Goal: Transaction & Acquisition: Purchase product/service

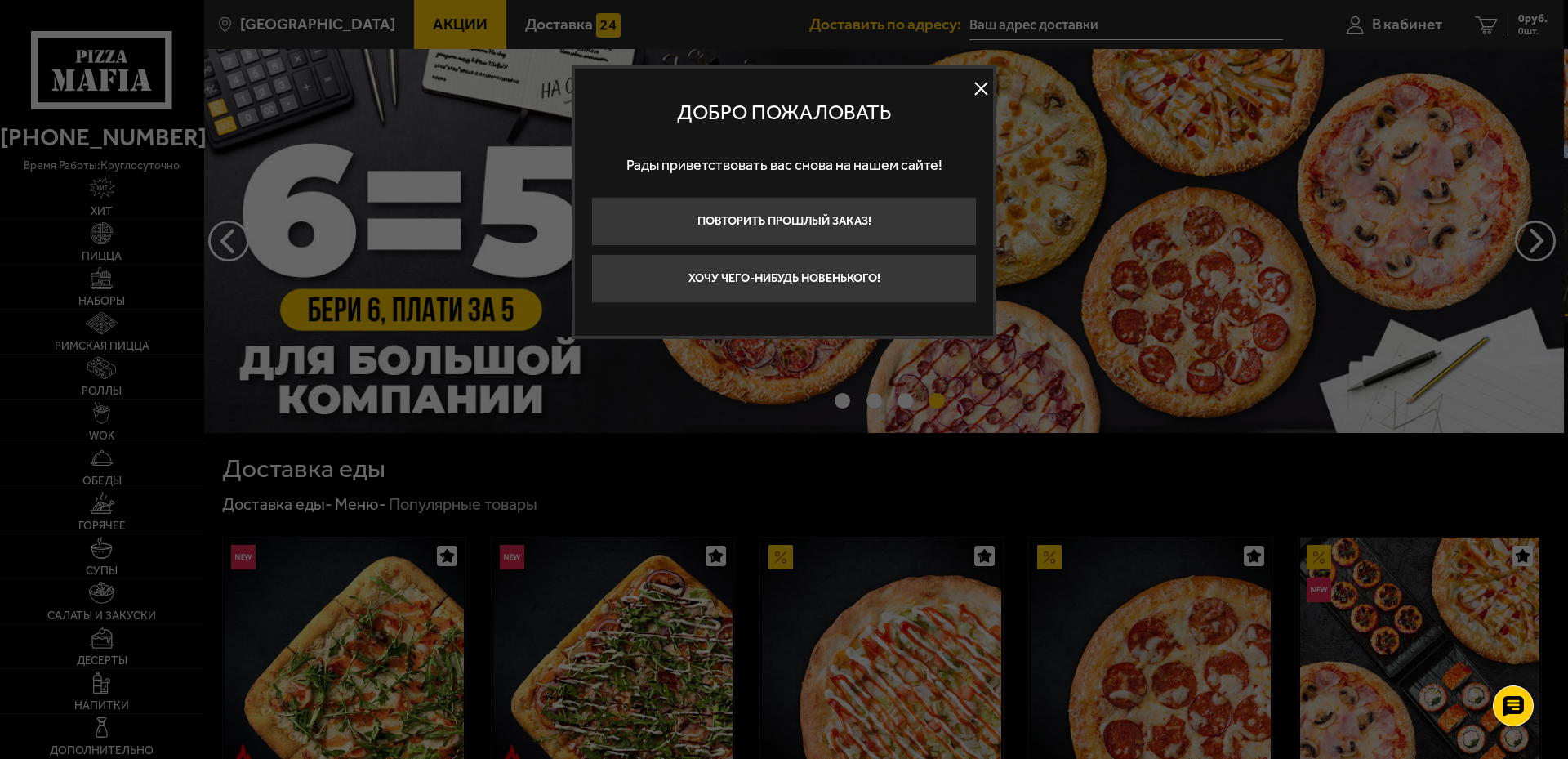
click at [983, 86] on button at bounding box center [980, 89] width 25 height 25
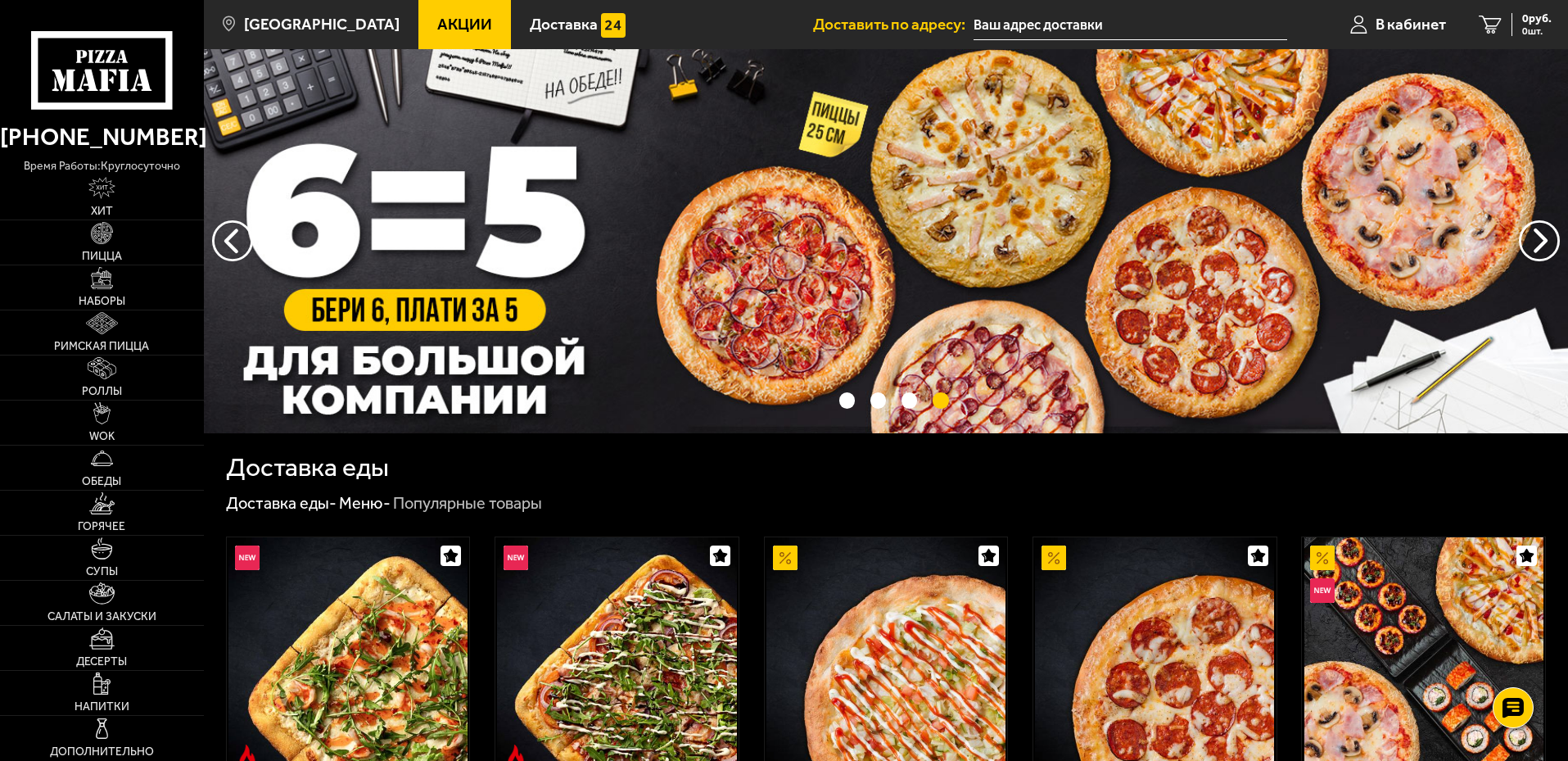
click at [426, 35] on link "Акции" at bounding box center [465, 25] width 93 height 49
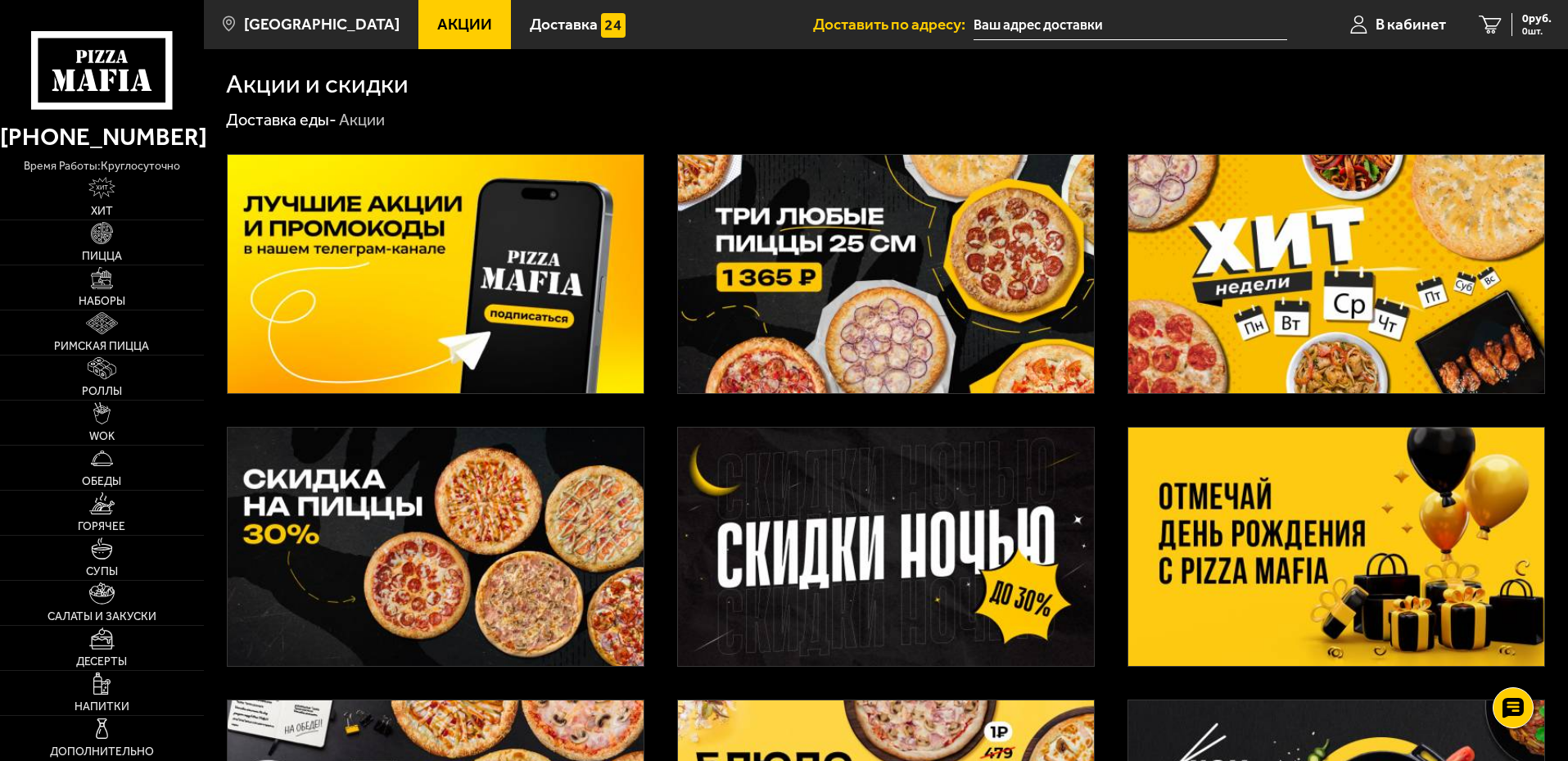
click at [1243, 552] on img at bounding box center [1337, 546] width 416 height 239
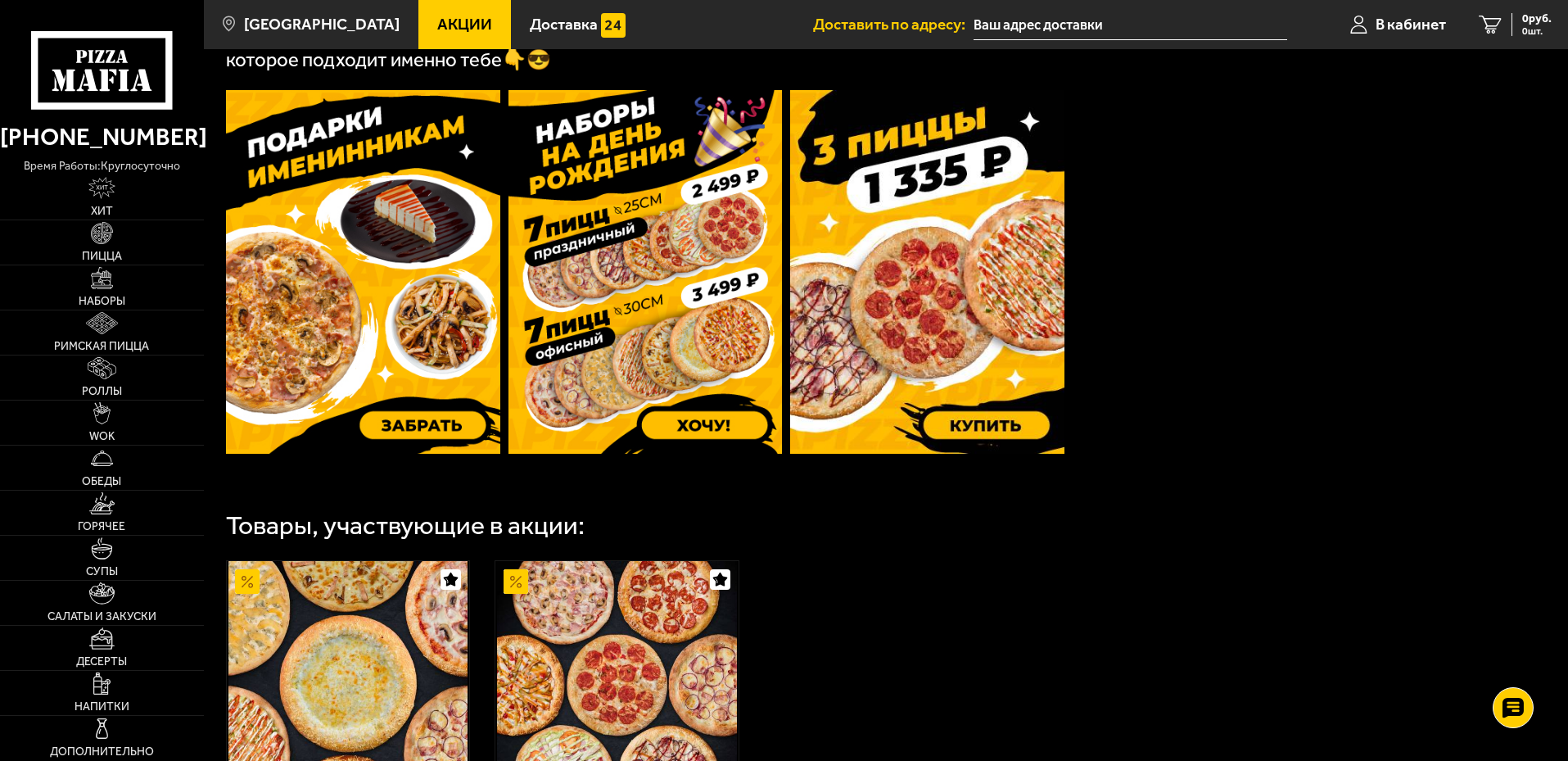
scroll to position [655, 0]
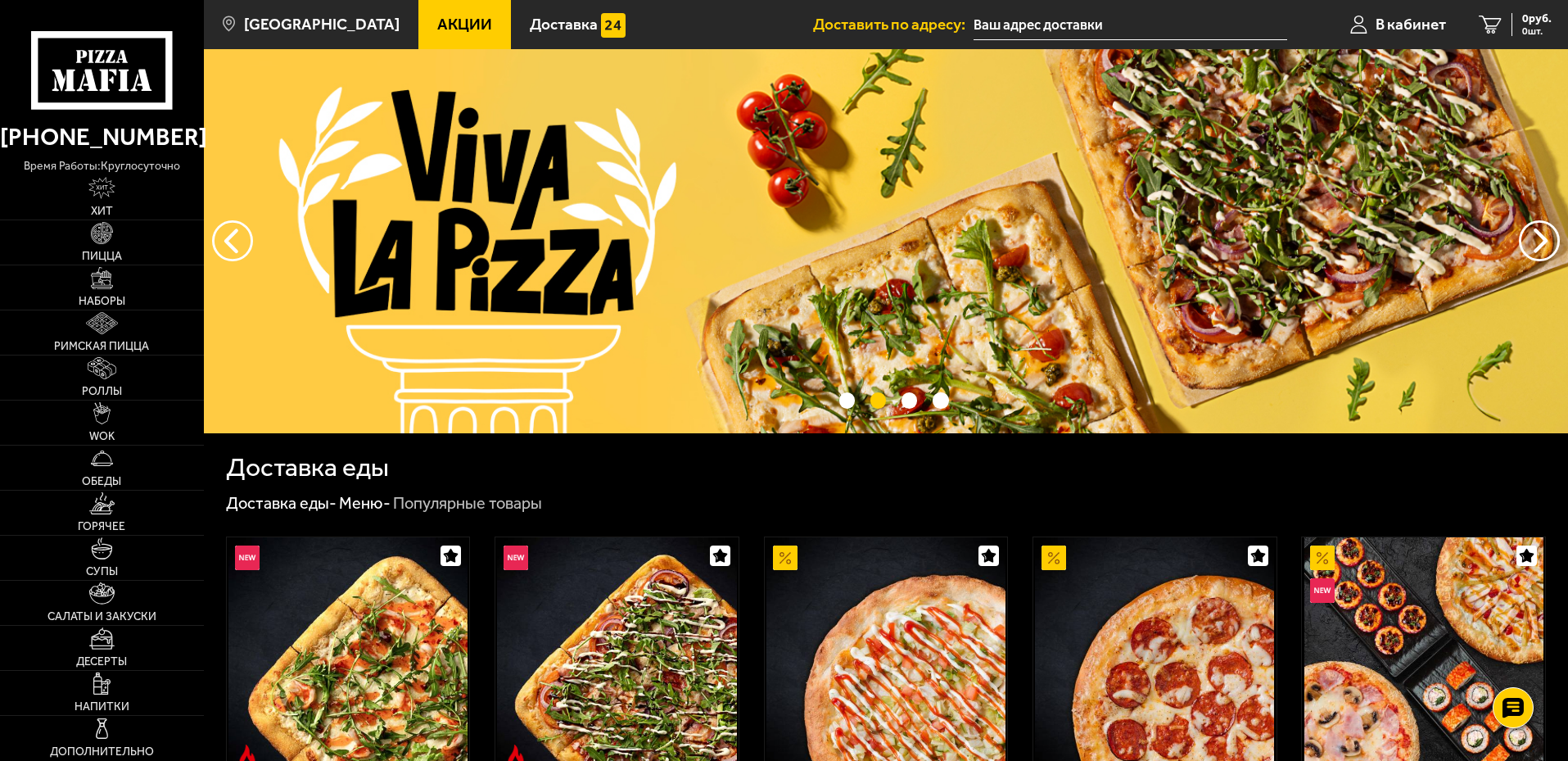
click at [1117, 25] on input "text" at bounding box center [1130, 25] width 313 height 31
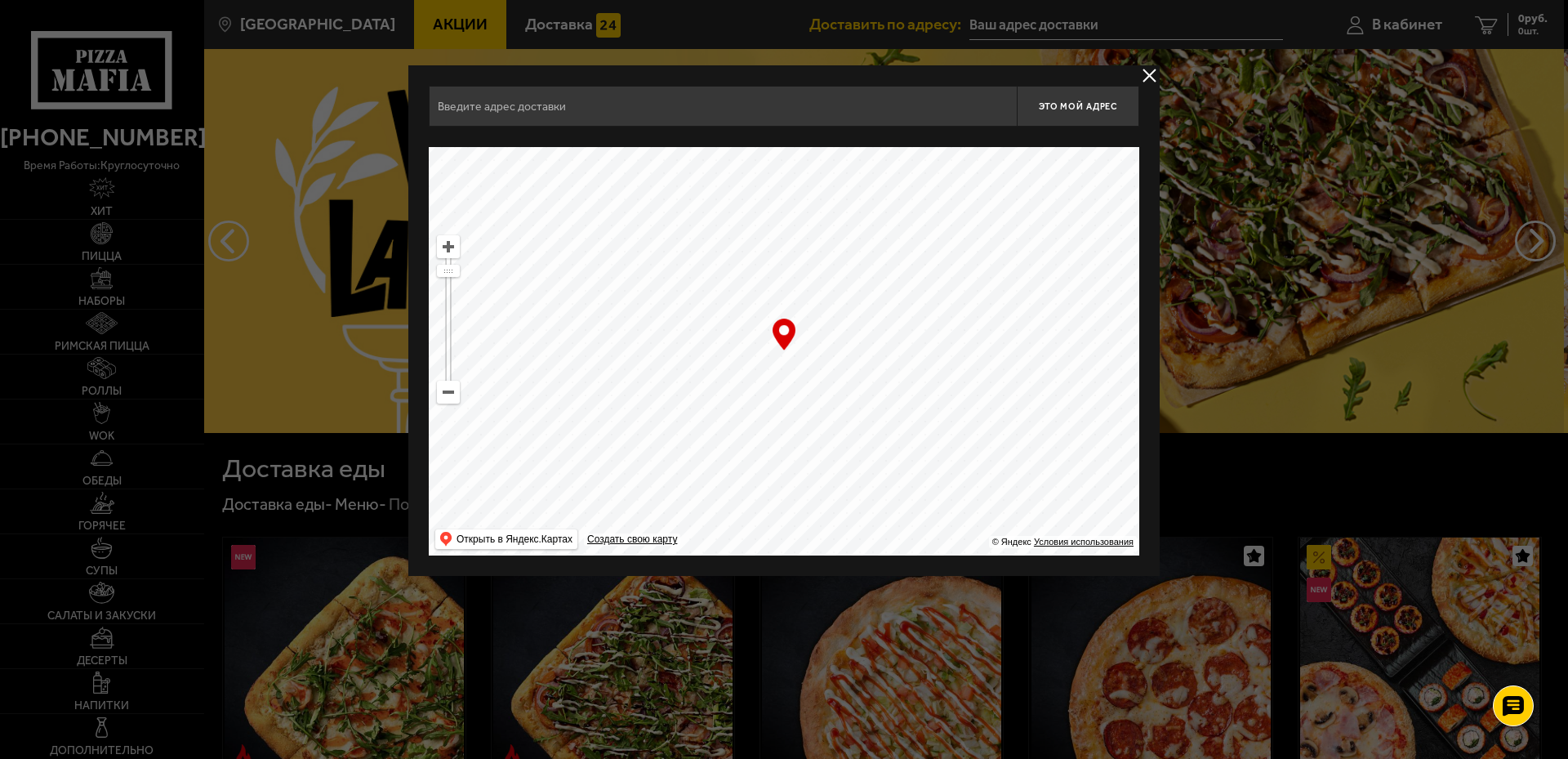
type input "5-й Предпортовый проезд, 26Е"
click at [1070, 108] on span "Это мой адрес" at bounding box center [1078, 107] width 79 height 11
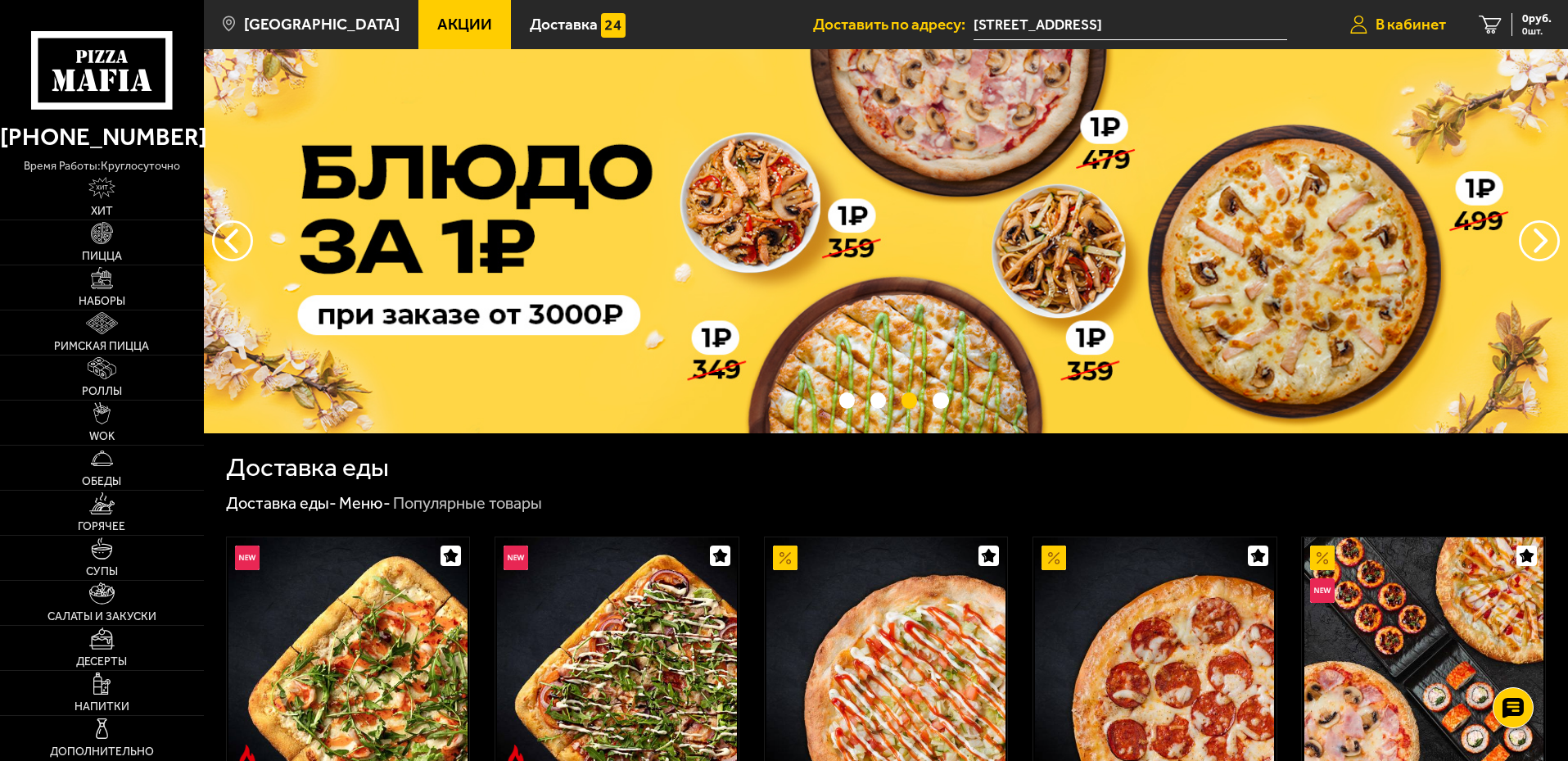
click at [1356, 30] on icon at bounding box center [1359, 25] width 17 height 19
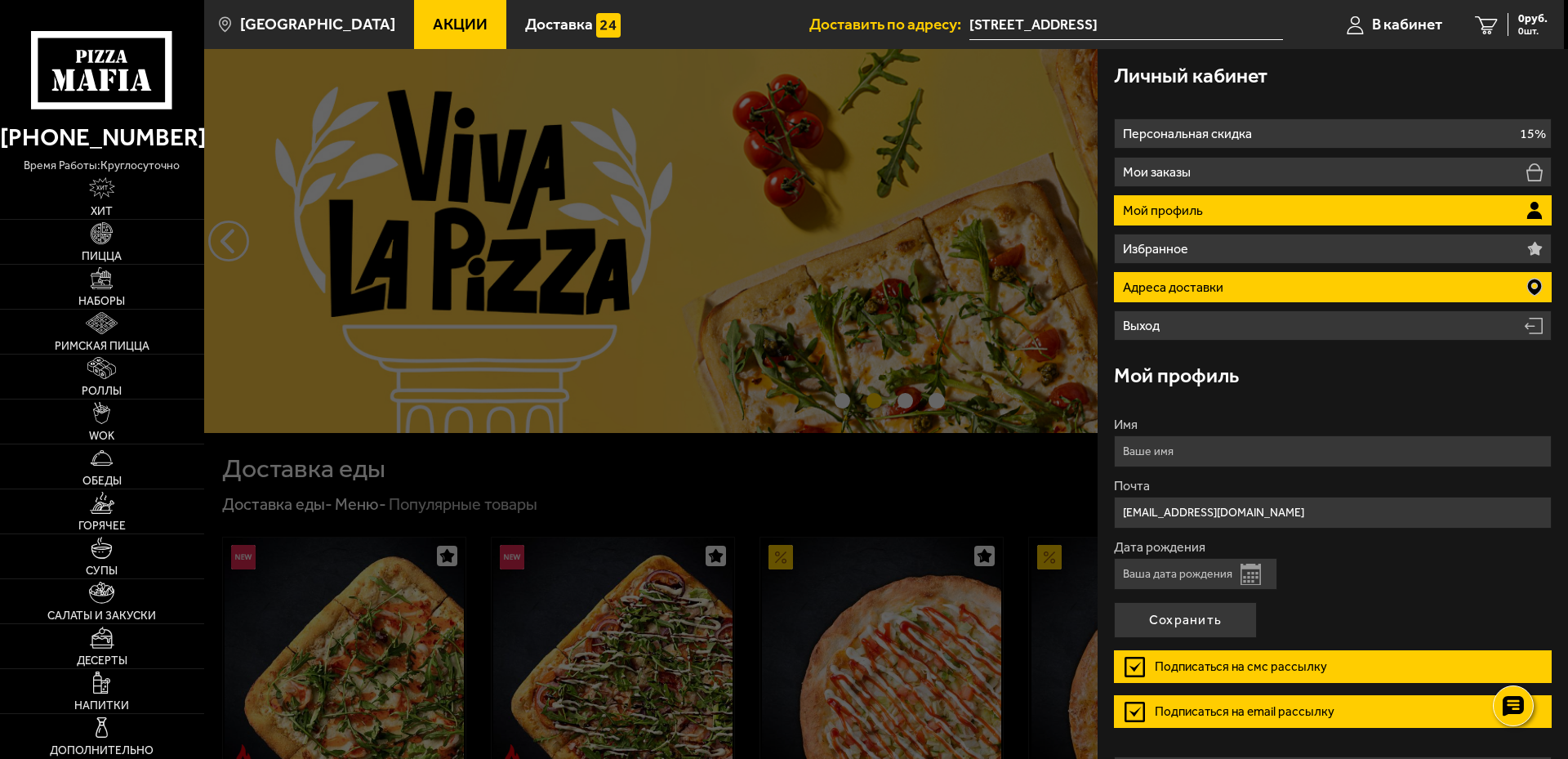
click at [1376, 285] on li "Адреса доставки" at bounding box center [1333, 287] width 438 height 30
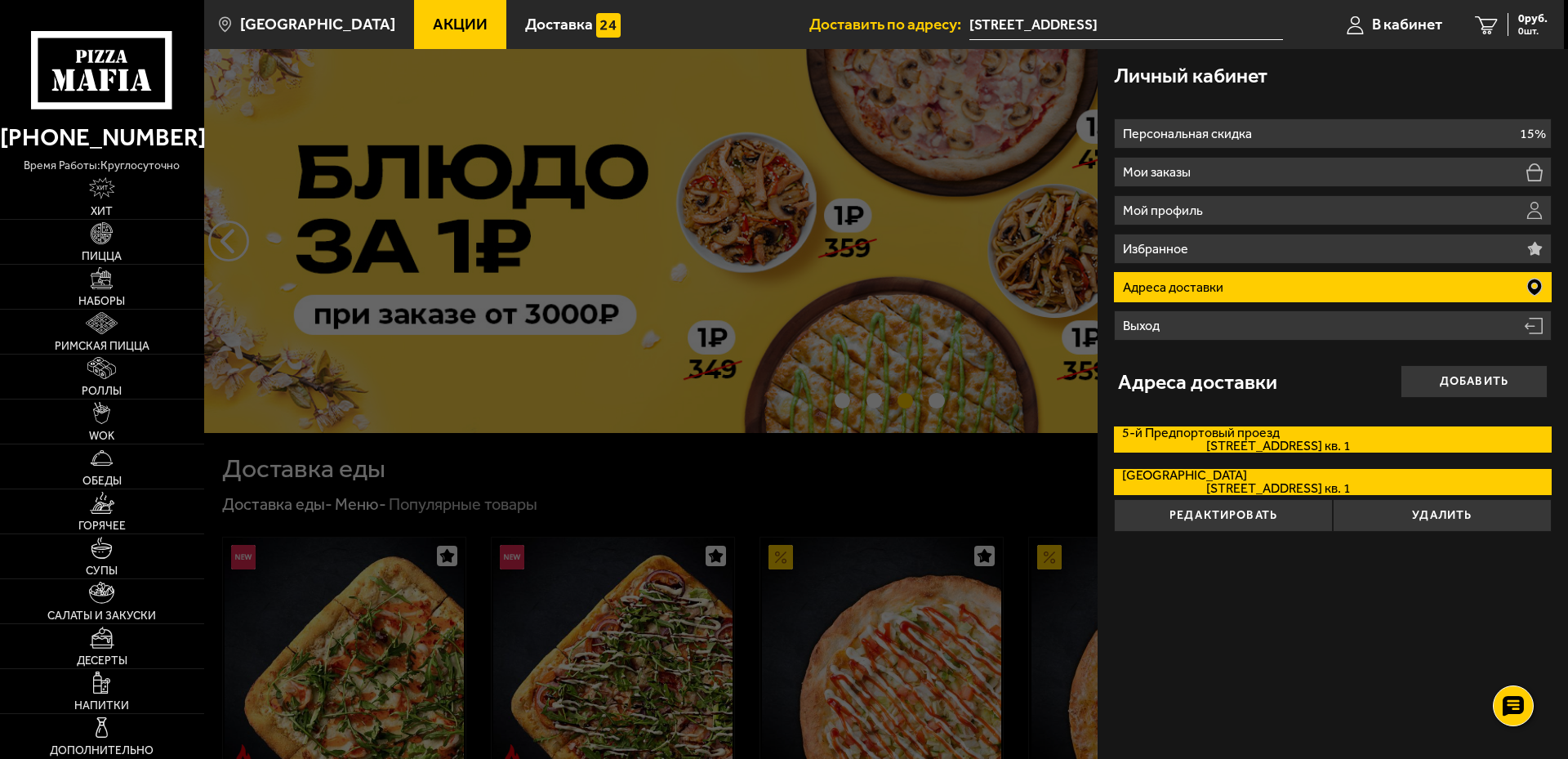
click at [1308, 440] on span "5-й Предпортовый проезд, дом 26Е кв. 1" at bounding box center [1237, 446] width 229 height 13
click at [0, 0] on input "5-й Предпортовый проезд 5-й Предпортовый проезд, дом 26Е кв. 1" at bounding box center [0, 0] width 0 height 0
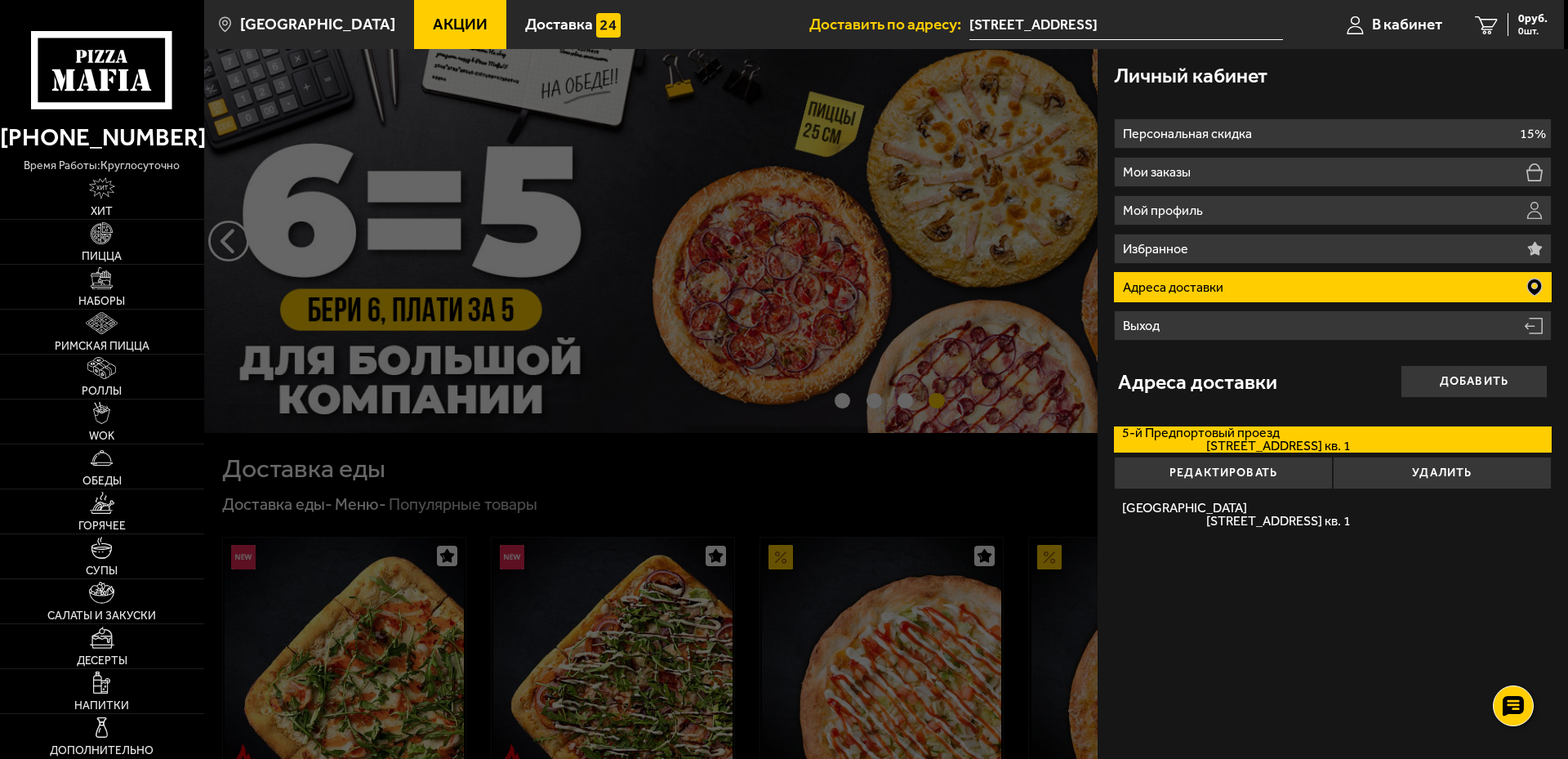
click at [1270, 446] on span "5-й Предпортовый проезд, дом 26Е кв. 1" at bounding box center [1237, 446] width 229 height 13
click at [0, 0] on input "5-й Предпортовый проезд 5-й Предпортовый проезд, дом 26Е кв. 1" at bounding box center [0, 0] width 0 height 0
click at [1270, 446] on span "5-й Предпортовый проезд, дом 26Е кв. 1" at bounding box center [1237, 446] width 229 height 13
click at [0, 0] on input "5-й Предпортовый проезд 5-й Предпортовый проезд, дом 26Е кв. 1" at bounding box center [0, 0] width 0 height 0
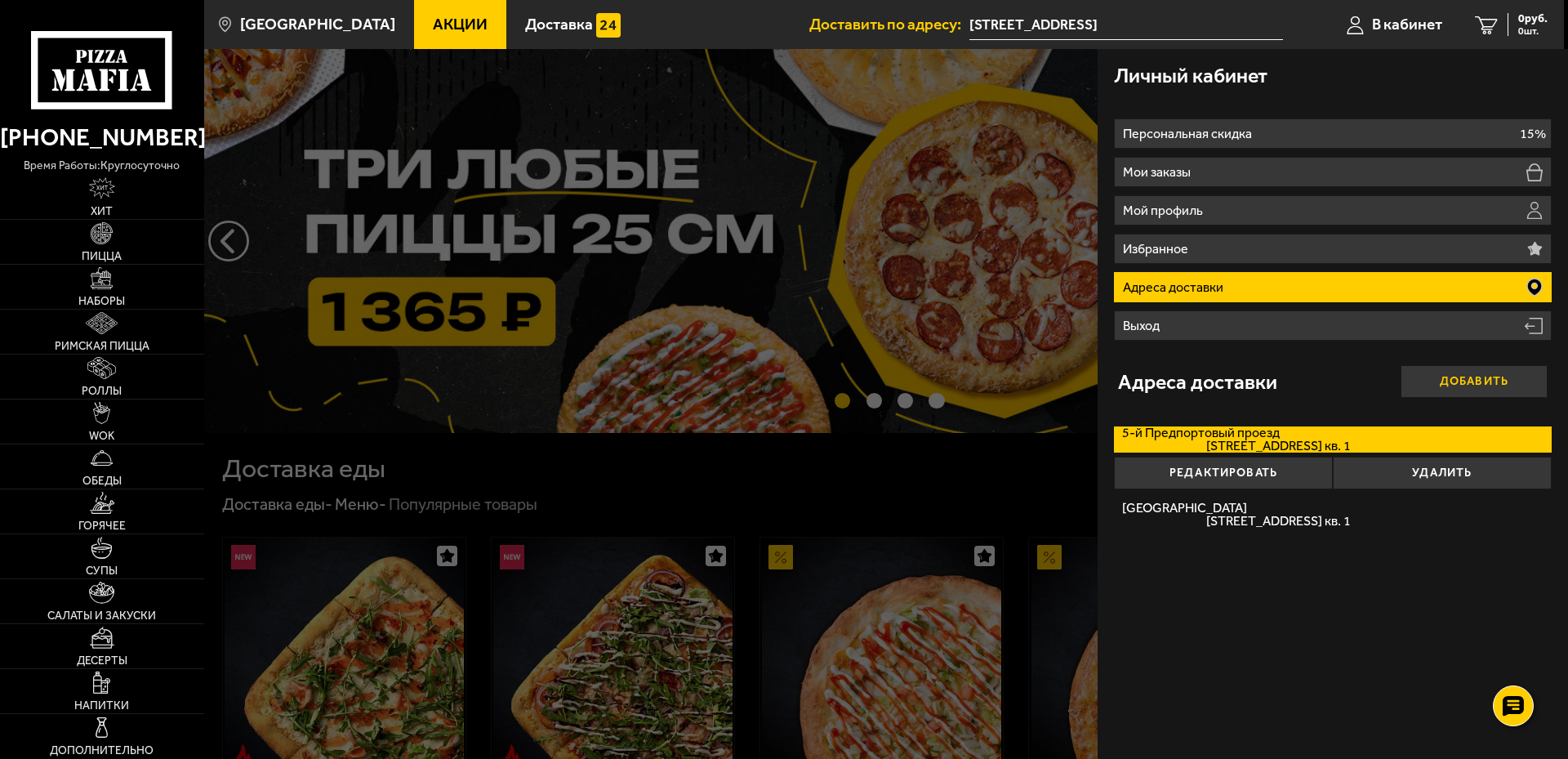
click at [1444, 382] on button "Добавить" at bounding box center [1474, 381] width 147 height 33
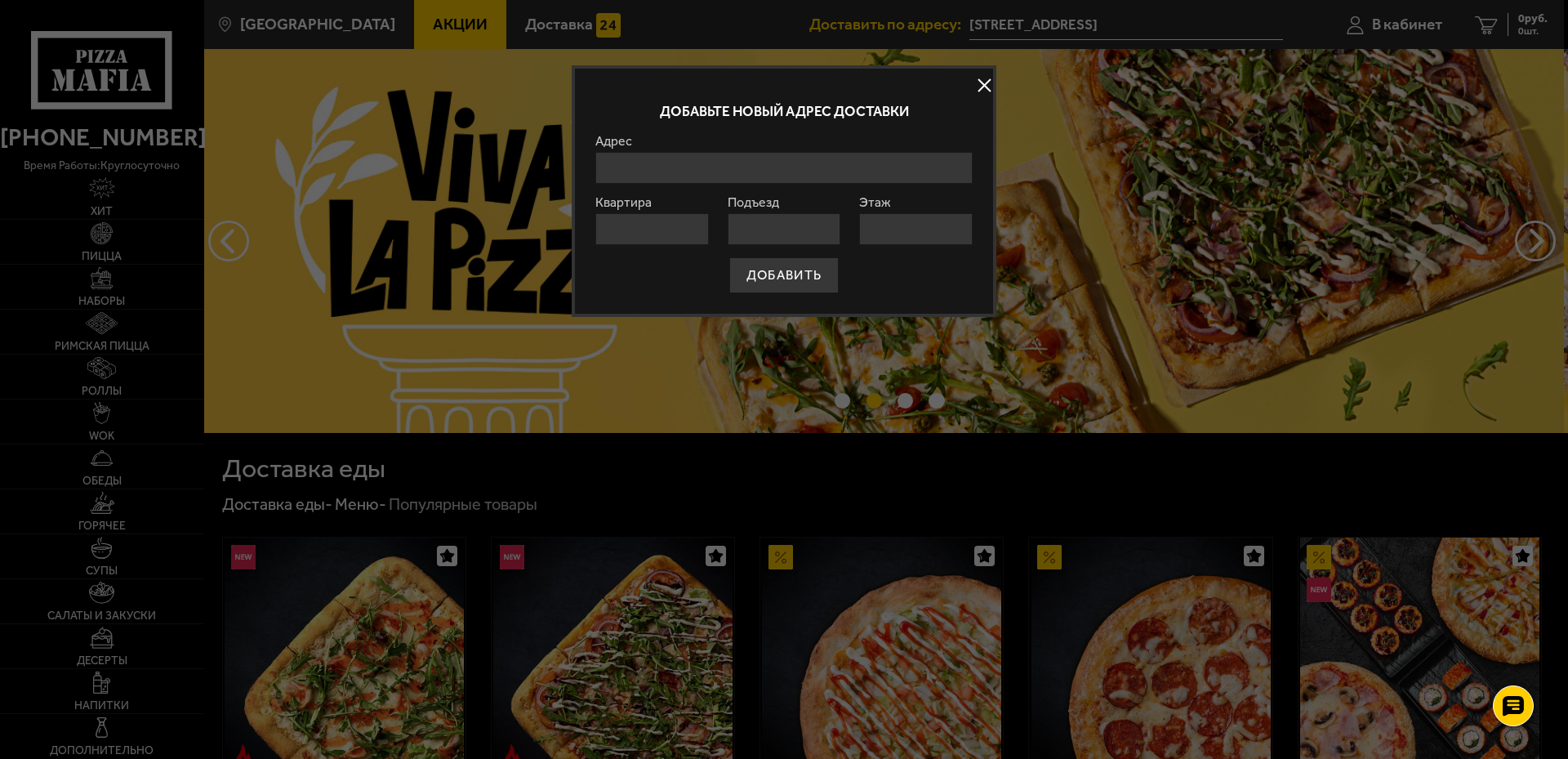
click at [980, 80] on button at bounding box center [983, 86] width 25 height 25
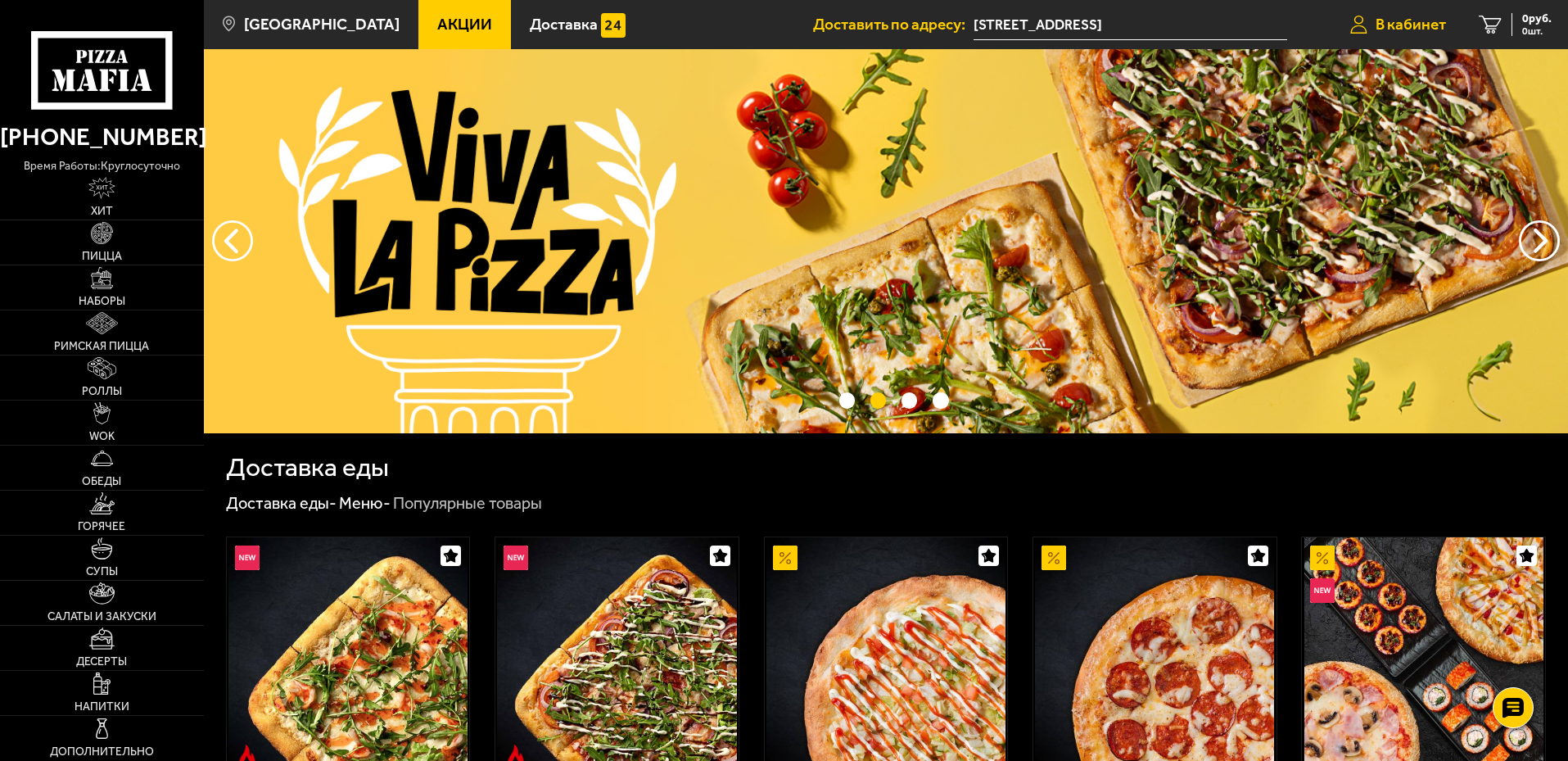
click at [1402, 25] on span "В кабинет" at bounding box center [1411, 24] width 71 height 15
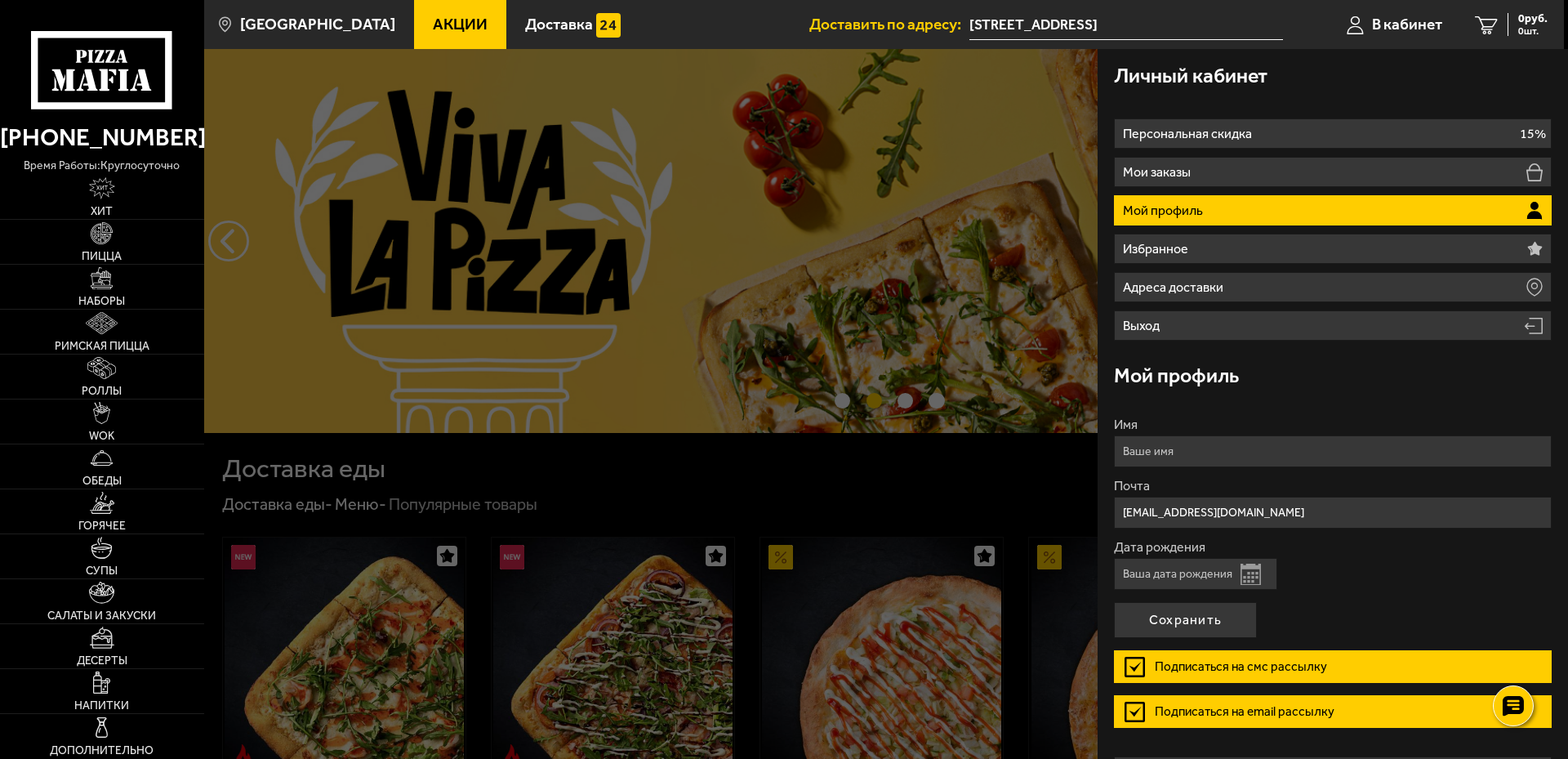
click at [1252, 577] on button "Открыть календарь" at bounding box center [1250, 573] width 20 height 21
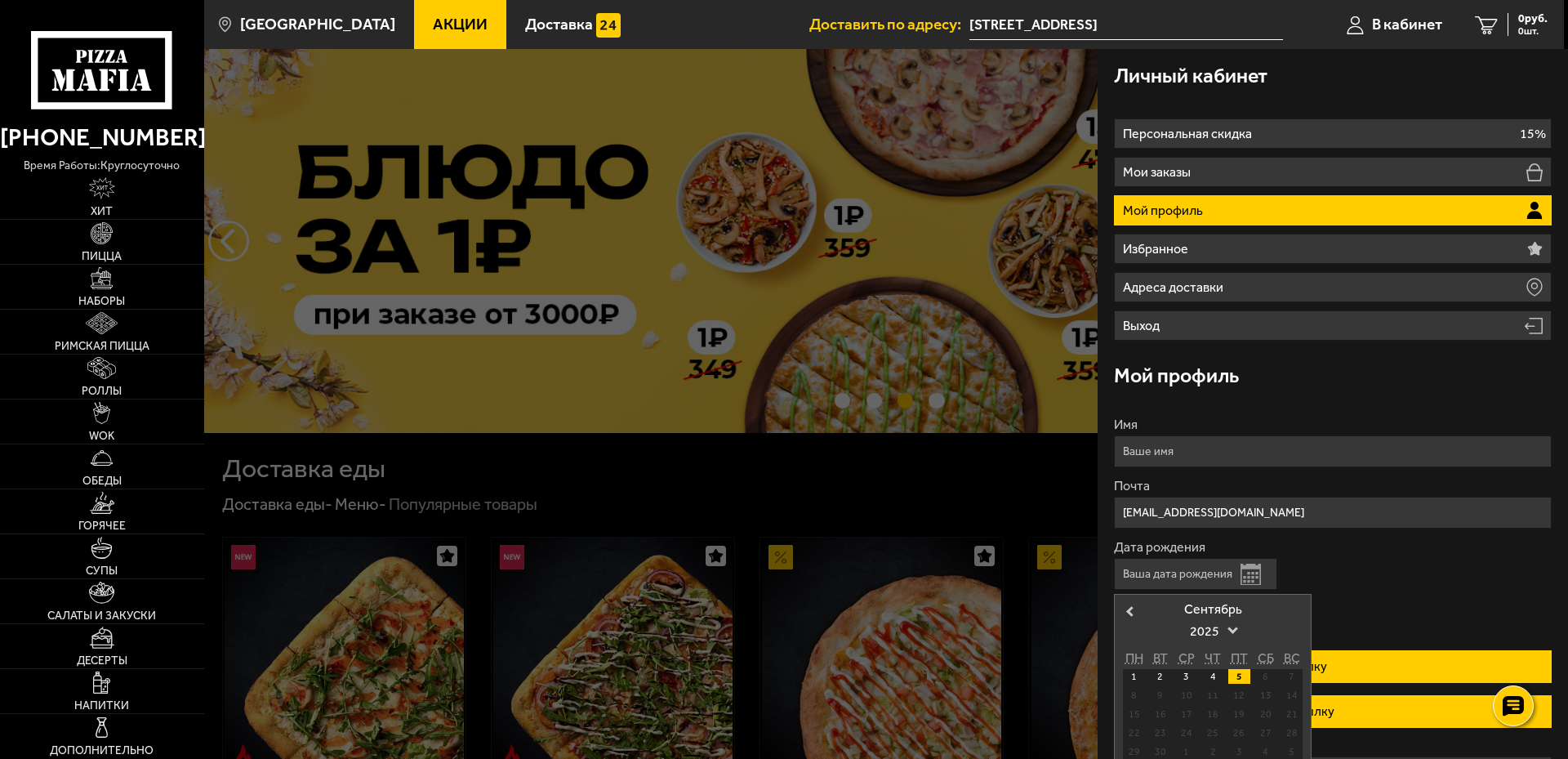
click at [1264, 675] on div "6" at bounding box center [1266, 676] width 22 height 14
click at [1268, 679] on div "6" at bounding box center [1266, 676] width 22 height 14
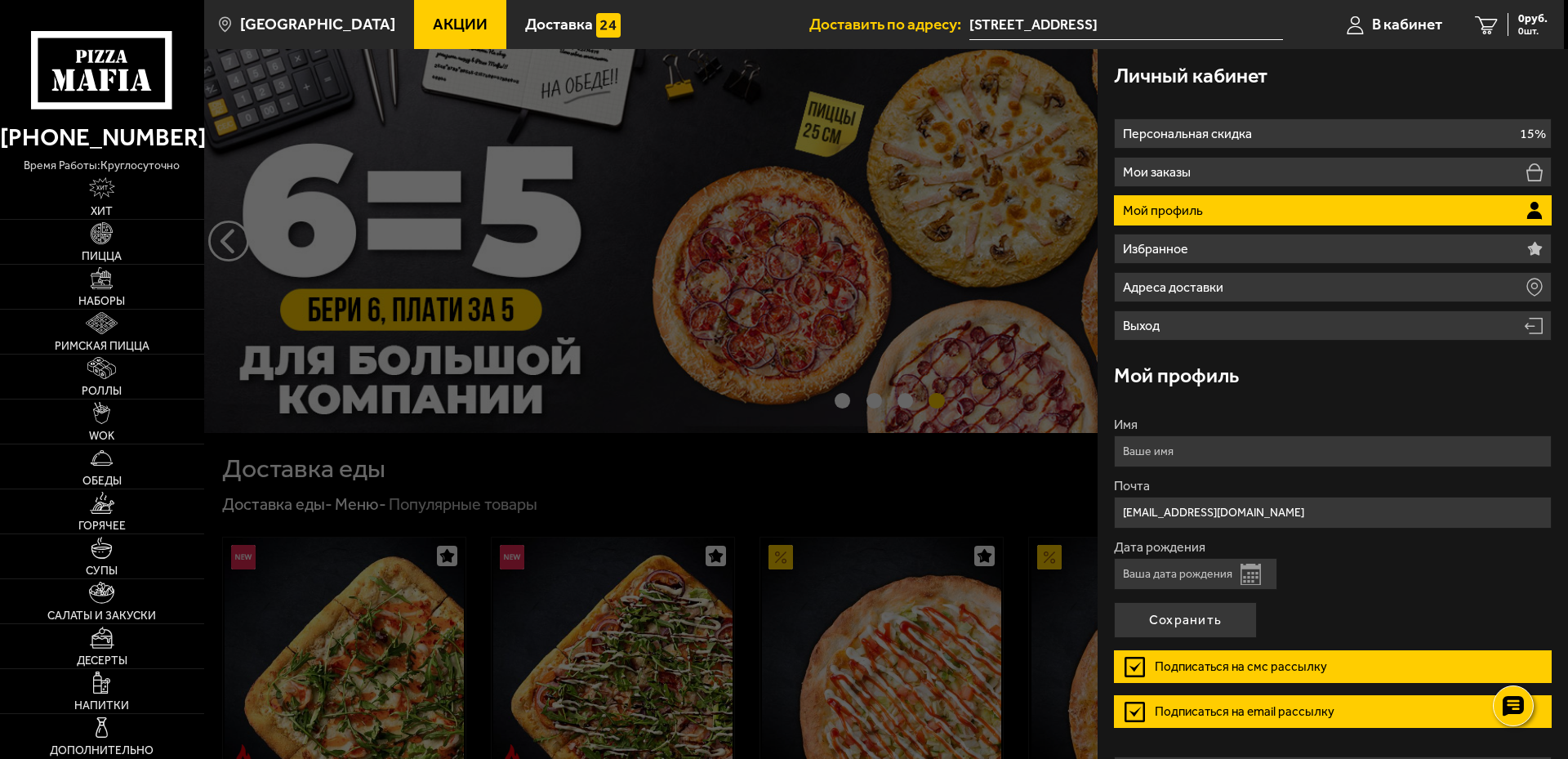
click at [1347, 602] on form "Имя Почта zhitinc1@mail.ru Дата рождения Открыть календарь Подписаться на смс р…" at bounding box center [1333, 579] width 438 height 322
click at [1255, 579] on button "Открыть календарь" at bounding box center [1250, 573] width 20 height 21
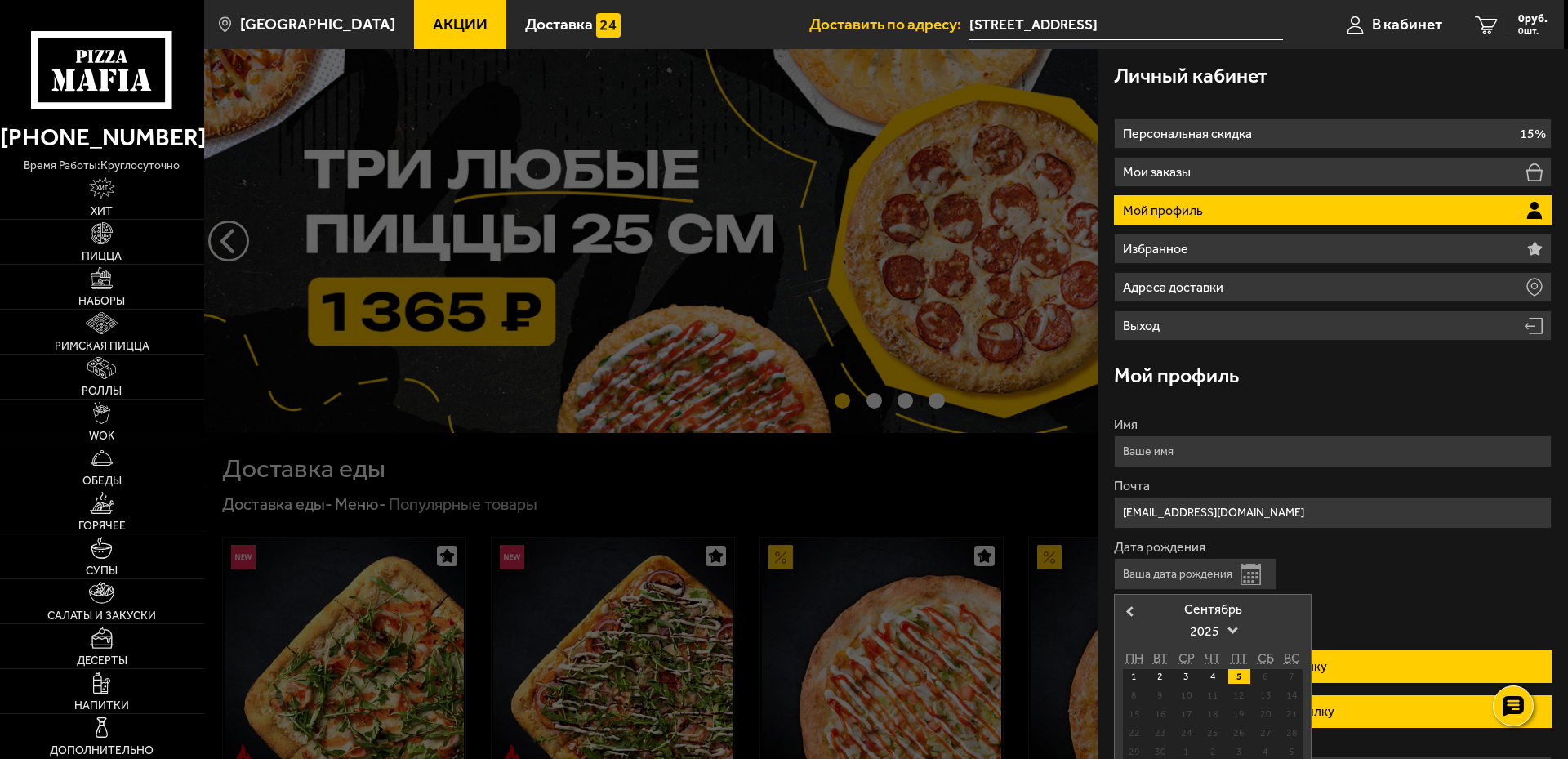
click at [1262, 677] on div "6" at bounding box center [1266, 676] width 22 height 14
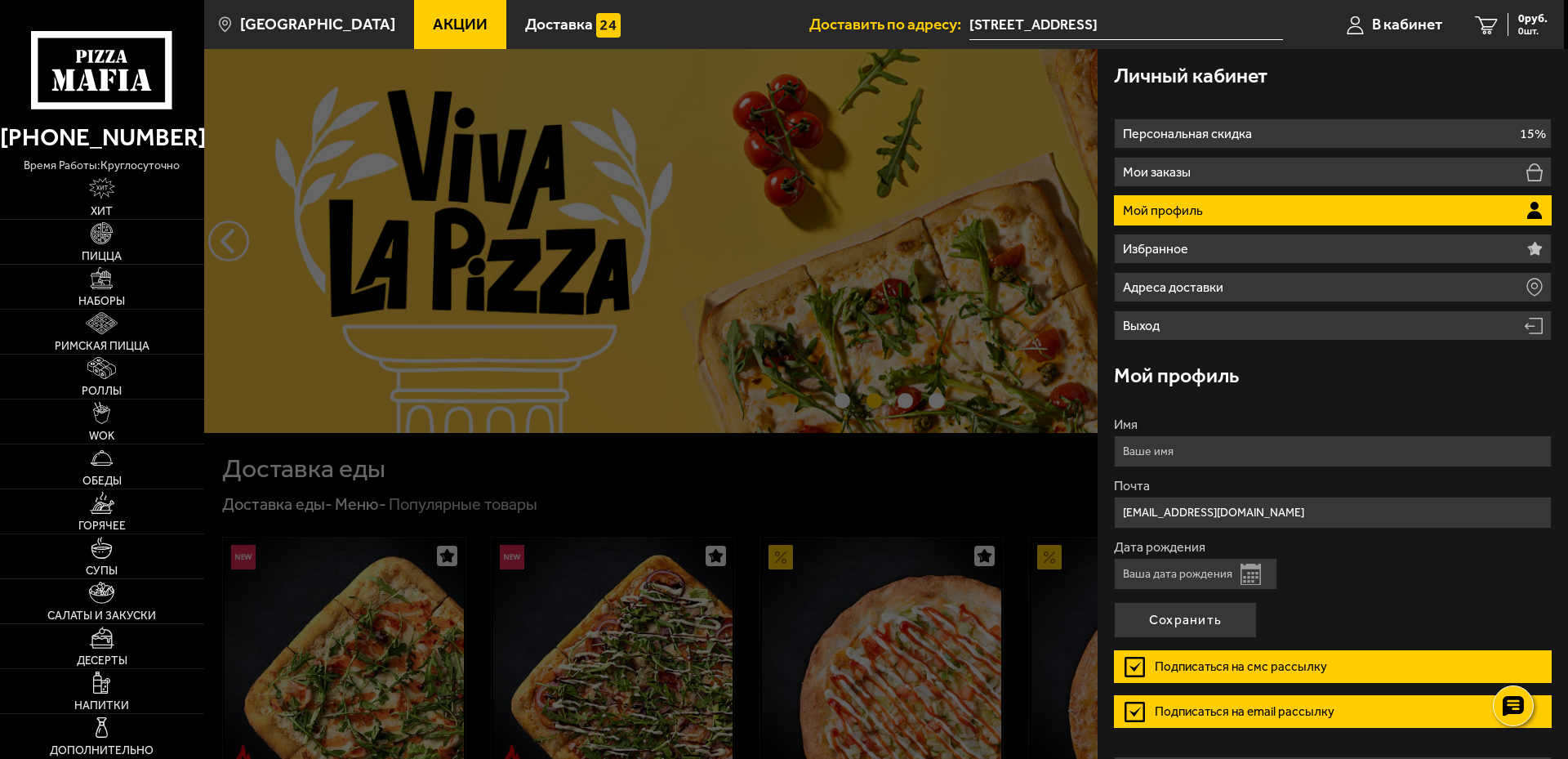
click at [1349, 584] on div "Дата рождения Открыть календарь" at bounding box center [1333, 565] width 438 height 49
click at [1217, 621] on button "Сохранить" at bounding box center [1185, 620] width 143 height 36
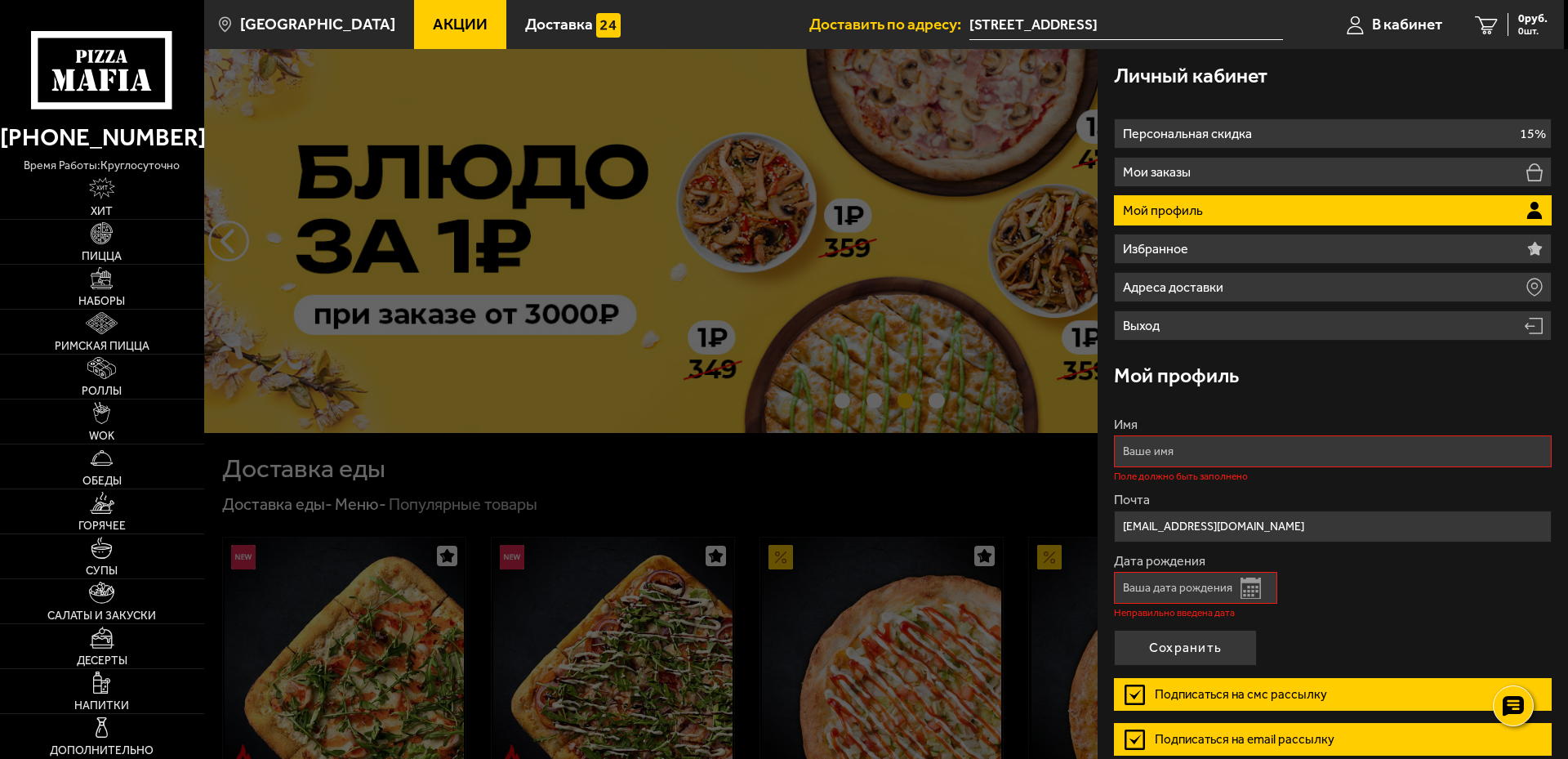
click at [1249, 594] on button "Открыть календарь" at bounding box center [1250, 588] width 20 height 21
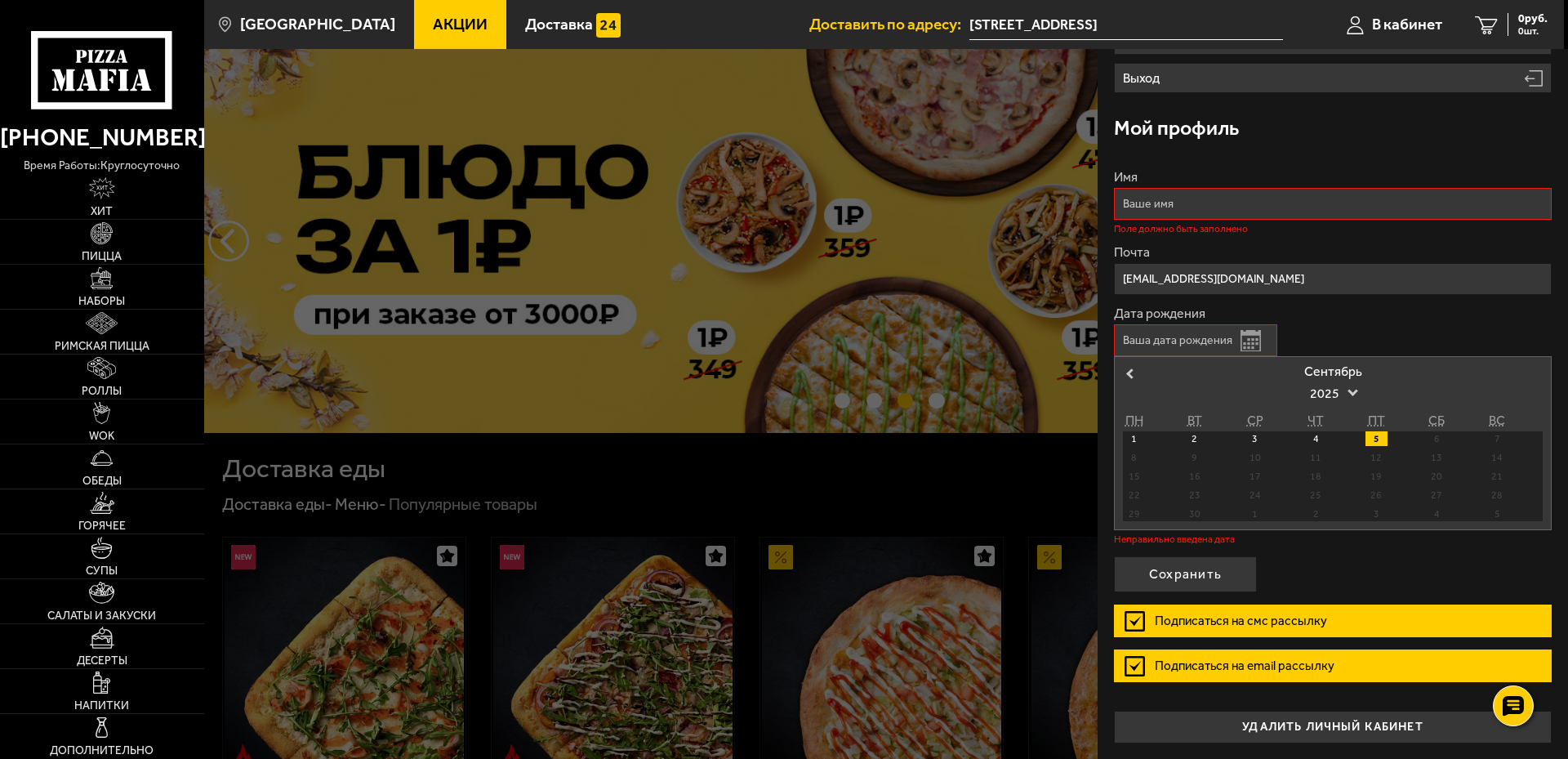
scroll to position [248, 0]
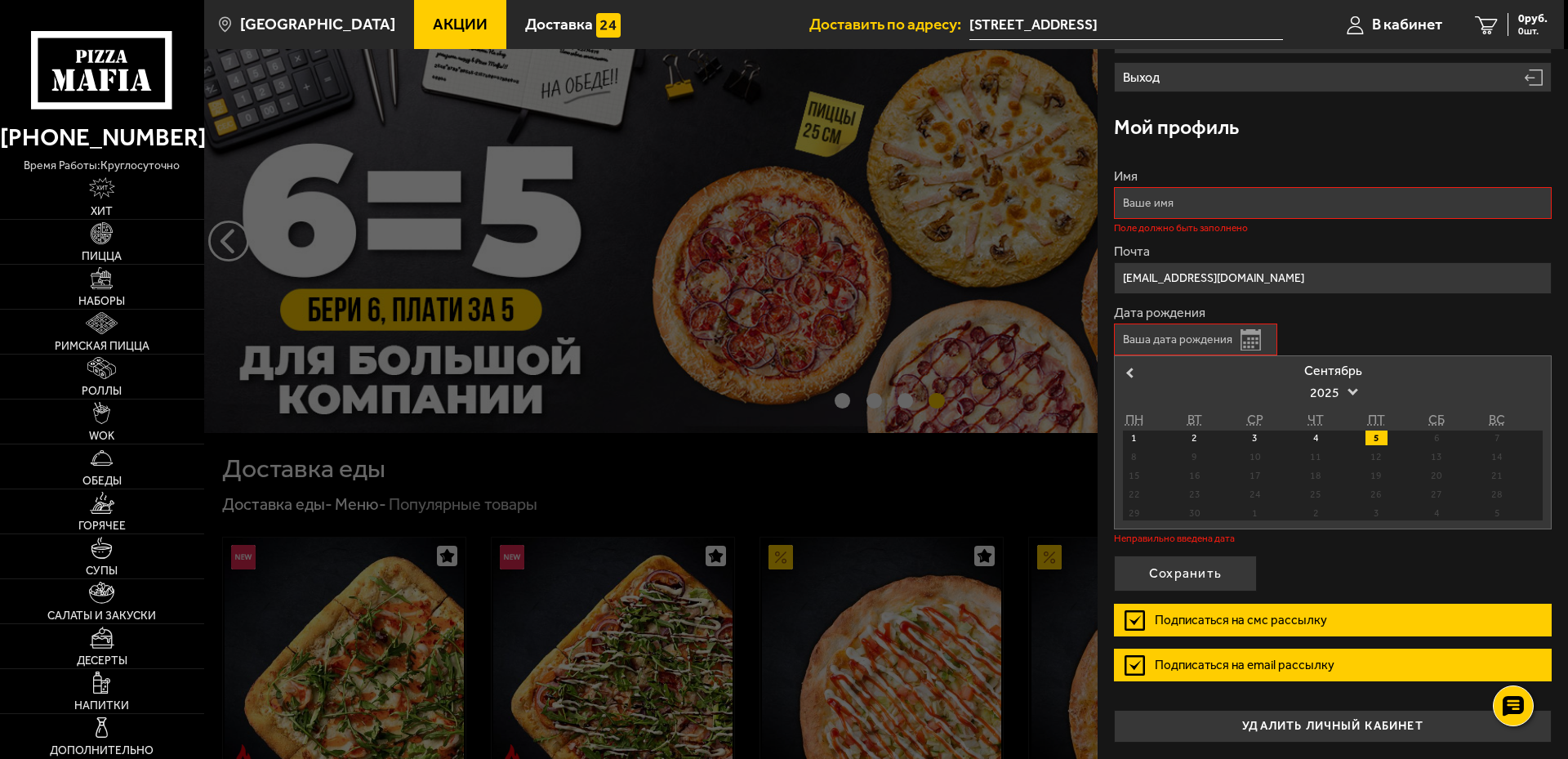
click at [1435, 440] on div "6" at bounding box center [1437, 437] width 22 height 14
click at [1437, 435] on div "6" at bounding box center [1437, 437] width 22 height 14
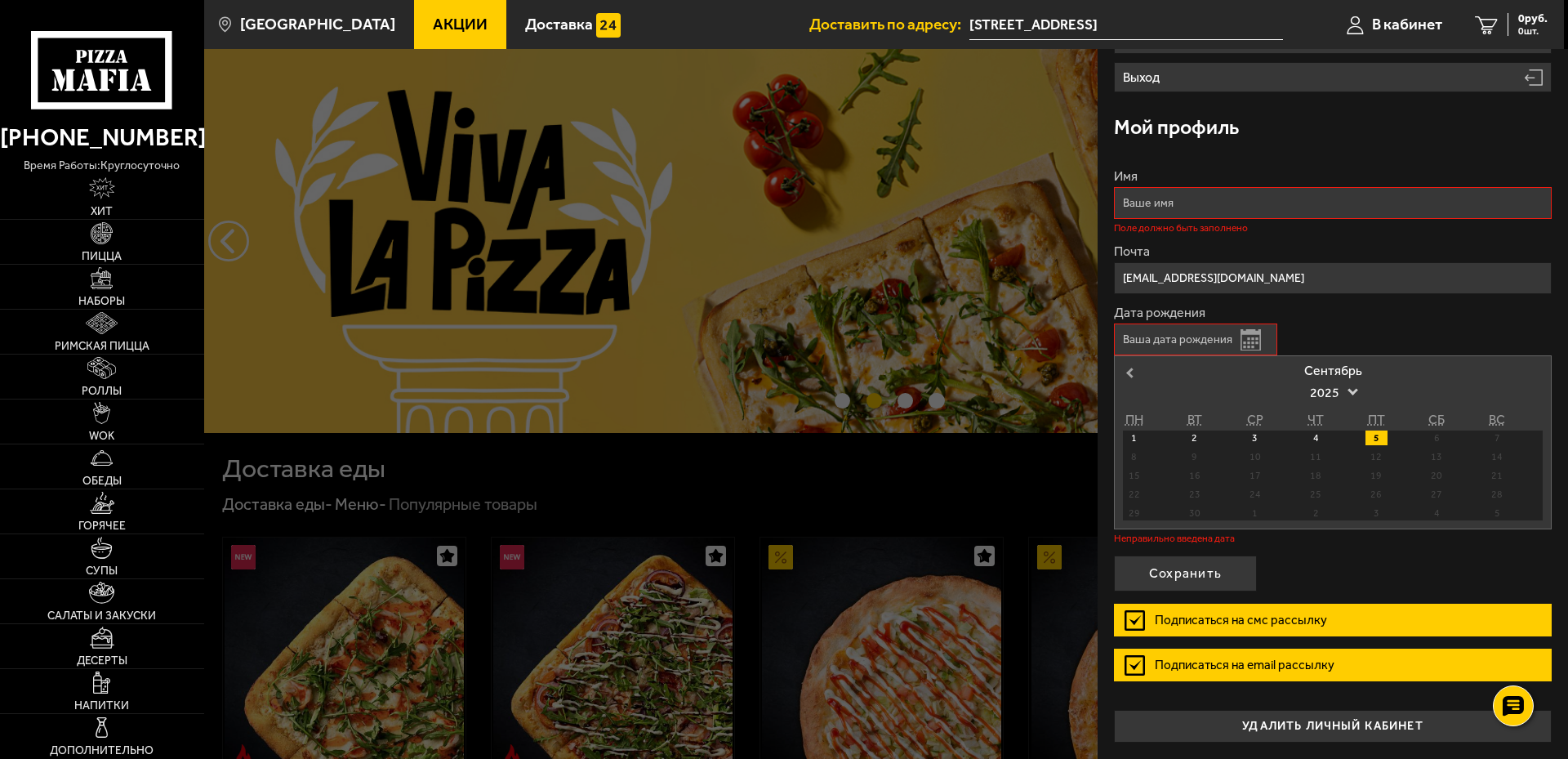
click at [1126, 369] on button "Previous Month" at bounding box center [1128, 373] width 26 height 26
click at [1535, 374] on button "Next Month" at bounding box center [1538, 373] width 26 height 26
click at [1431, 440] on div "6" at bounding box center [1437, 437] width 22 height 14
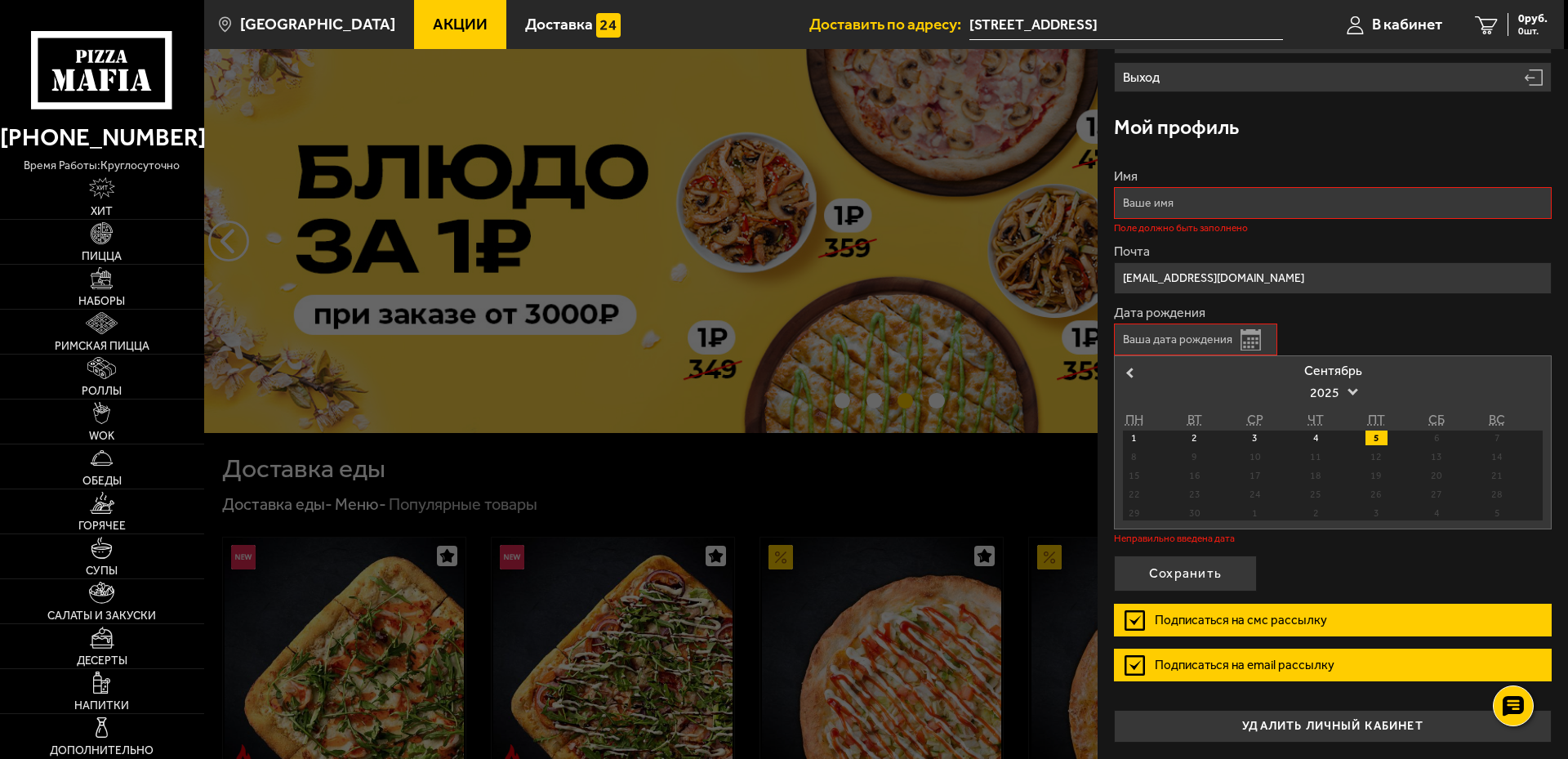
click at [1437, 436] on div "6" at bounding box center [1437, 437] width 22 height 14
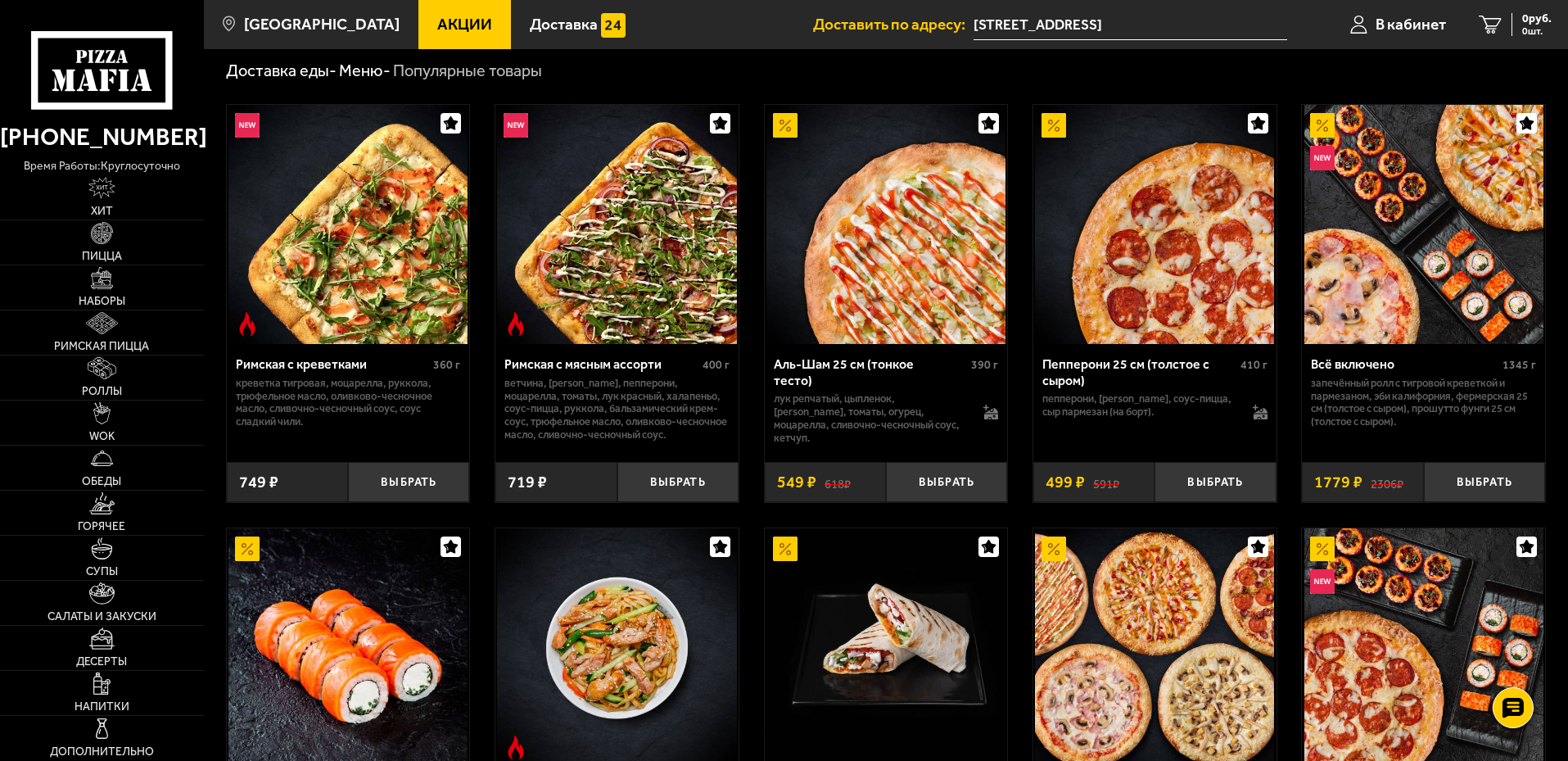
scroll to position [491, 0]
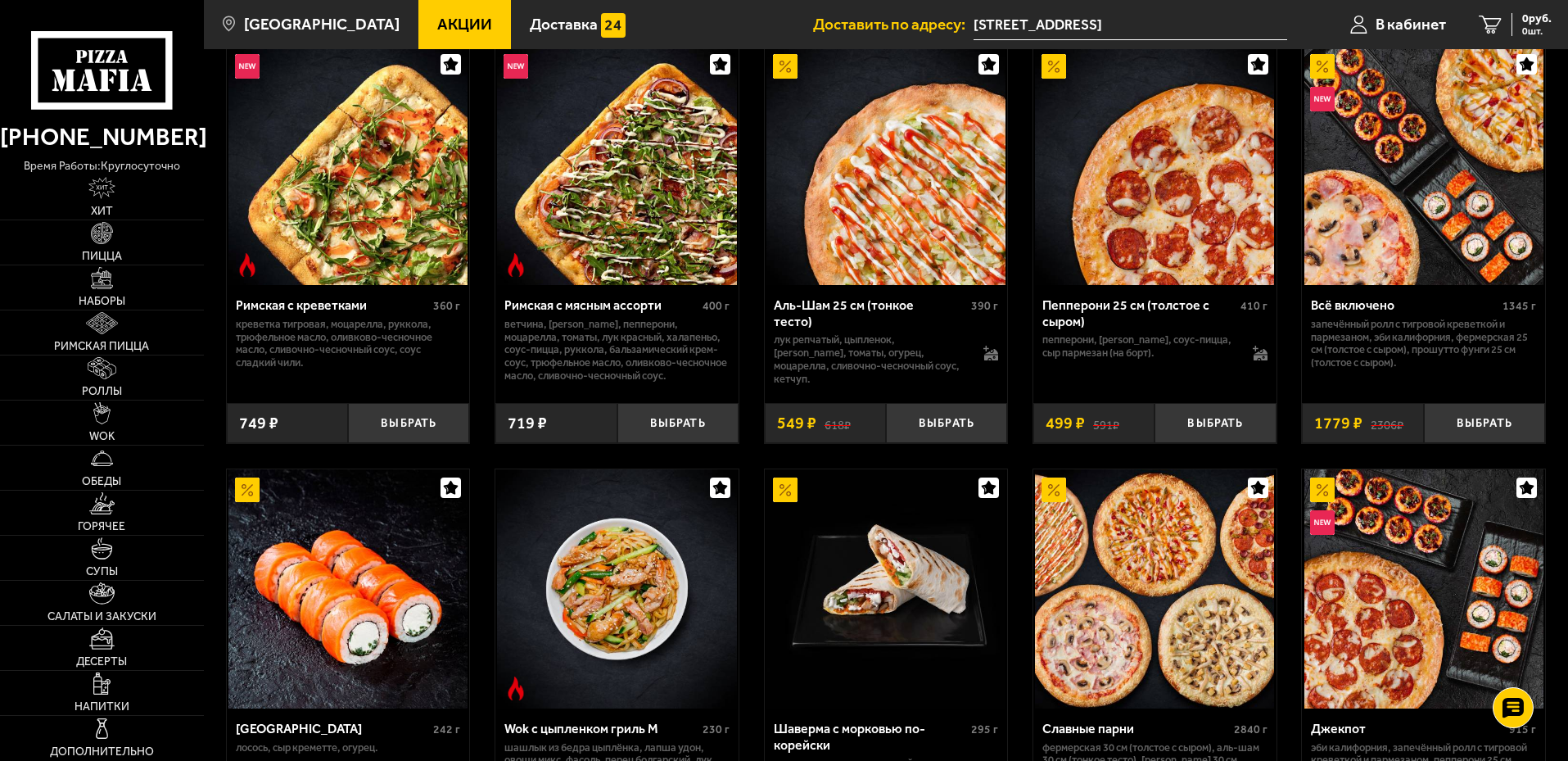
click at [437, 21] on span "Акции" at bounding box center [465, 24] width 55 height 15
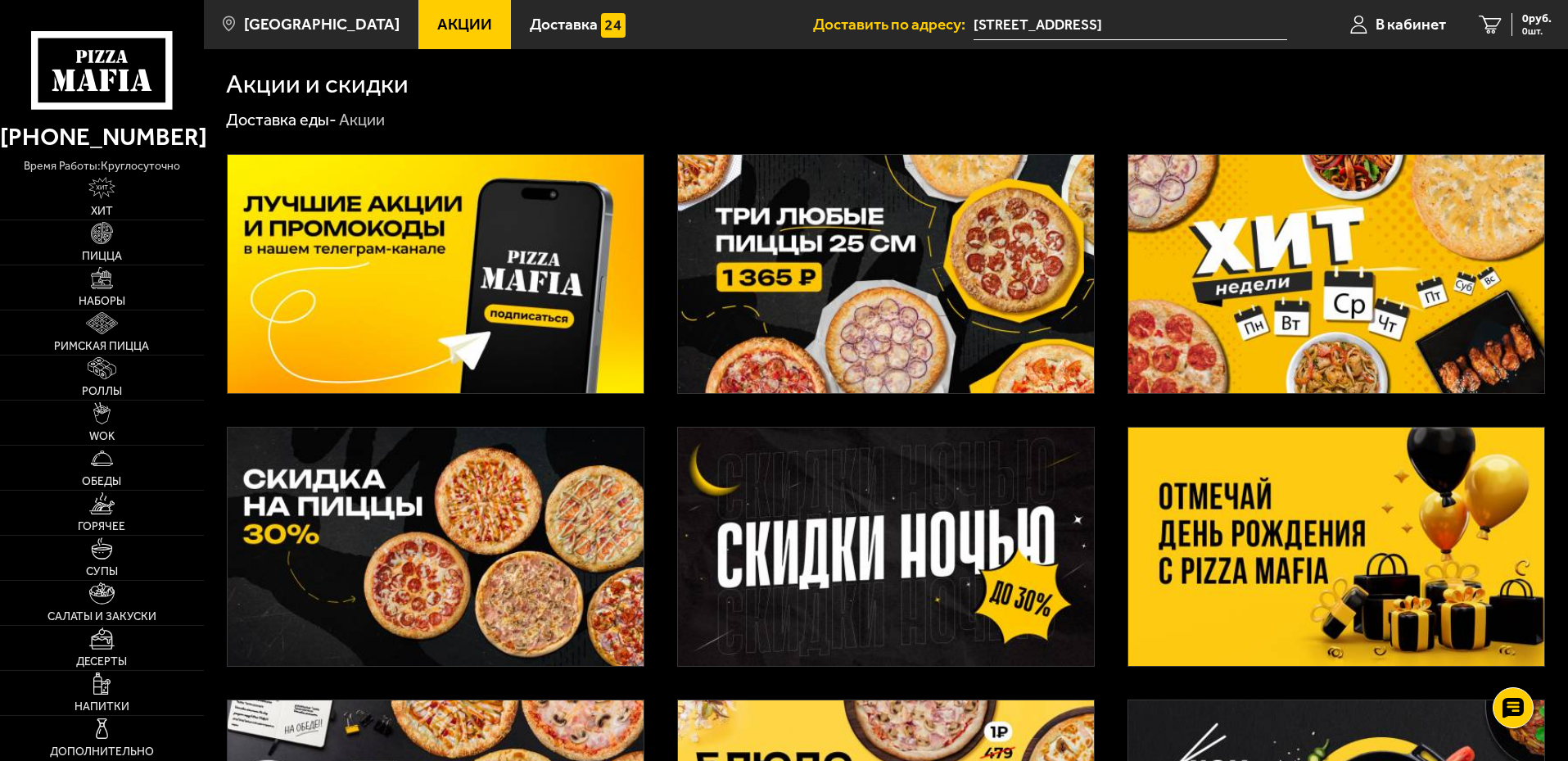
click at [1323, 519] on img at bounding box center [1337, 546] width 416 height 239
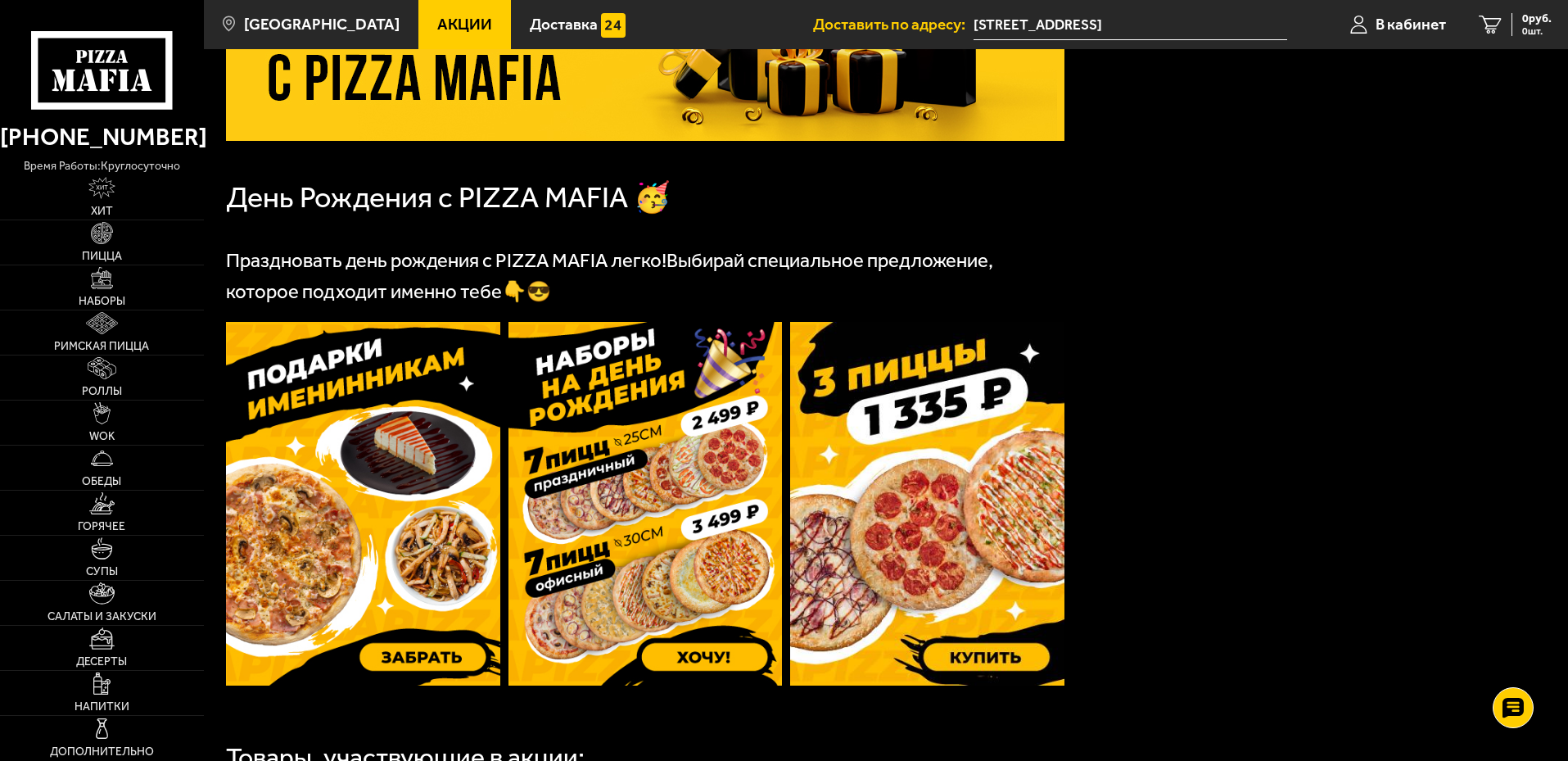
scroll to position [409, 0]
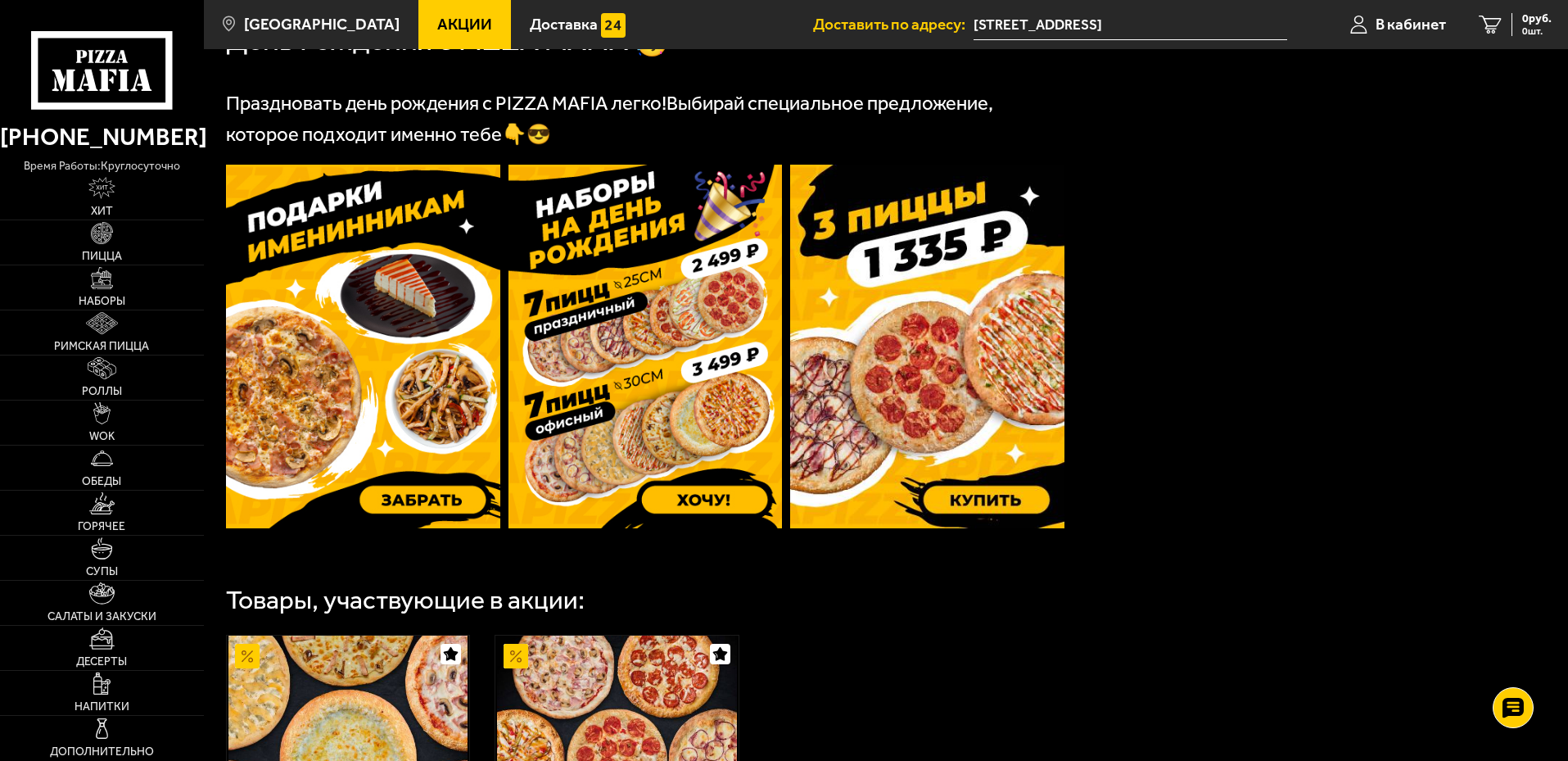
click at [650, 245] on img at bounding box center [646, 347] width 274 height 364
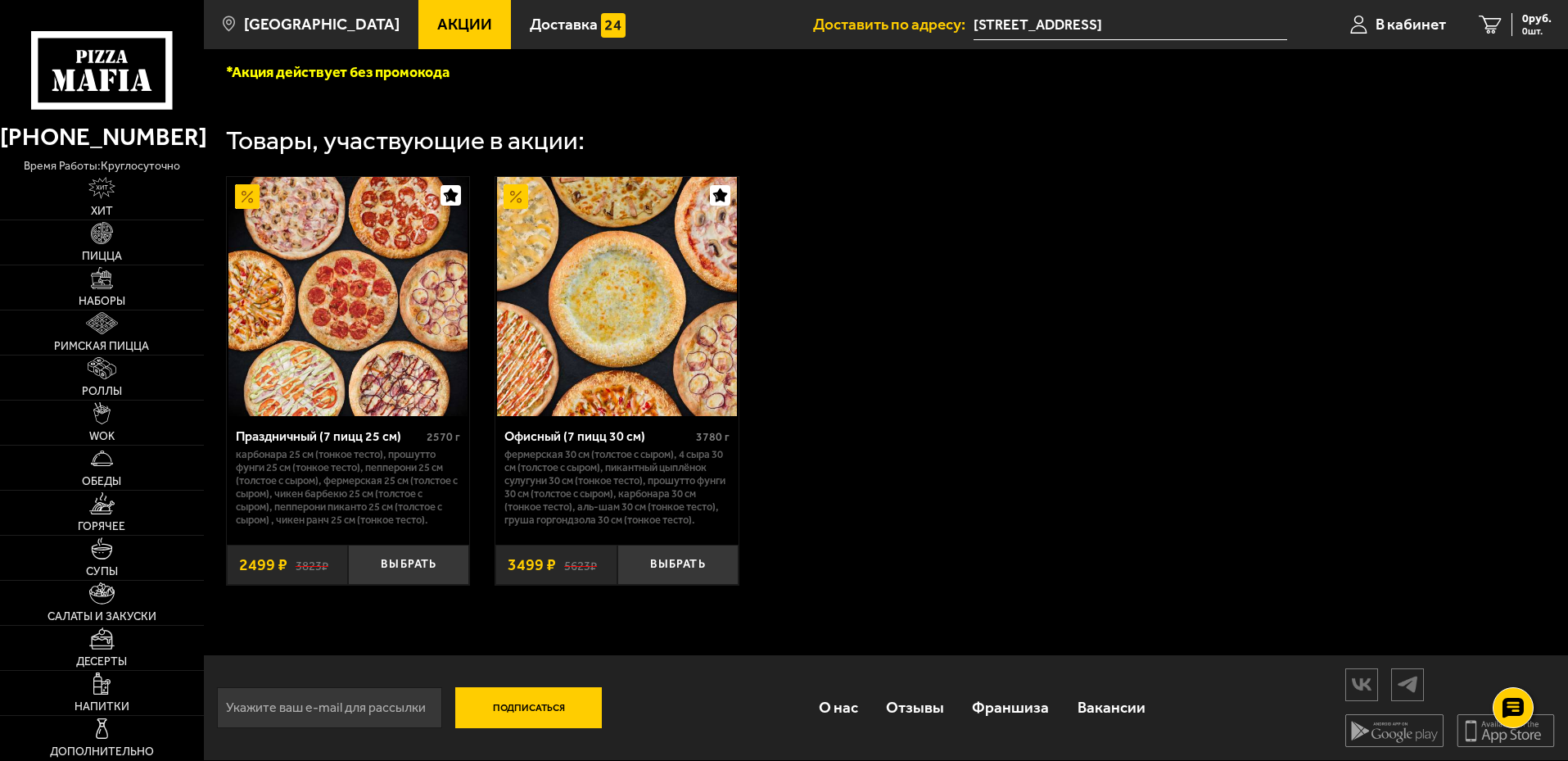
scroll to position [502, 0]
click at [431, 563] on button "Выбрать" at bounding box center [409, 564] width 121 height 40
click at [326, 710] on input "email" at bounding box center [329, 707] width 225 height 41
type input "zhitinc1@mail.ru"
click at [517, 705] on button "Подписаться" at bounding box center [529, 707] width 148 height 41
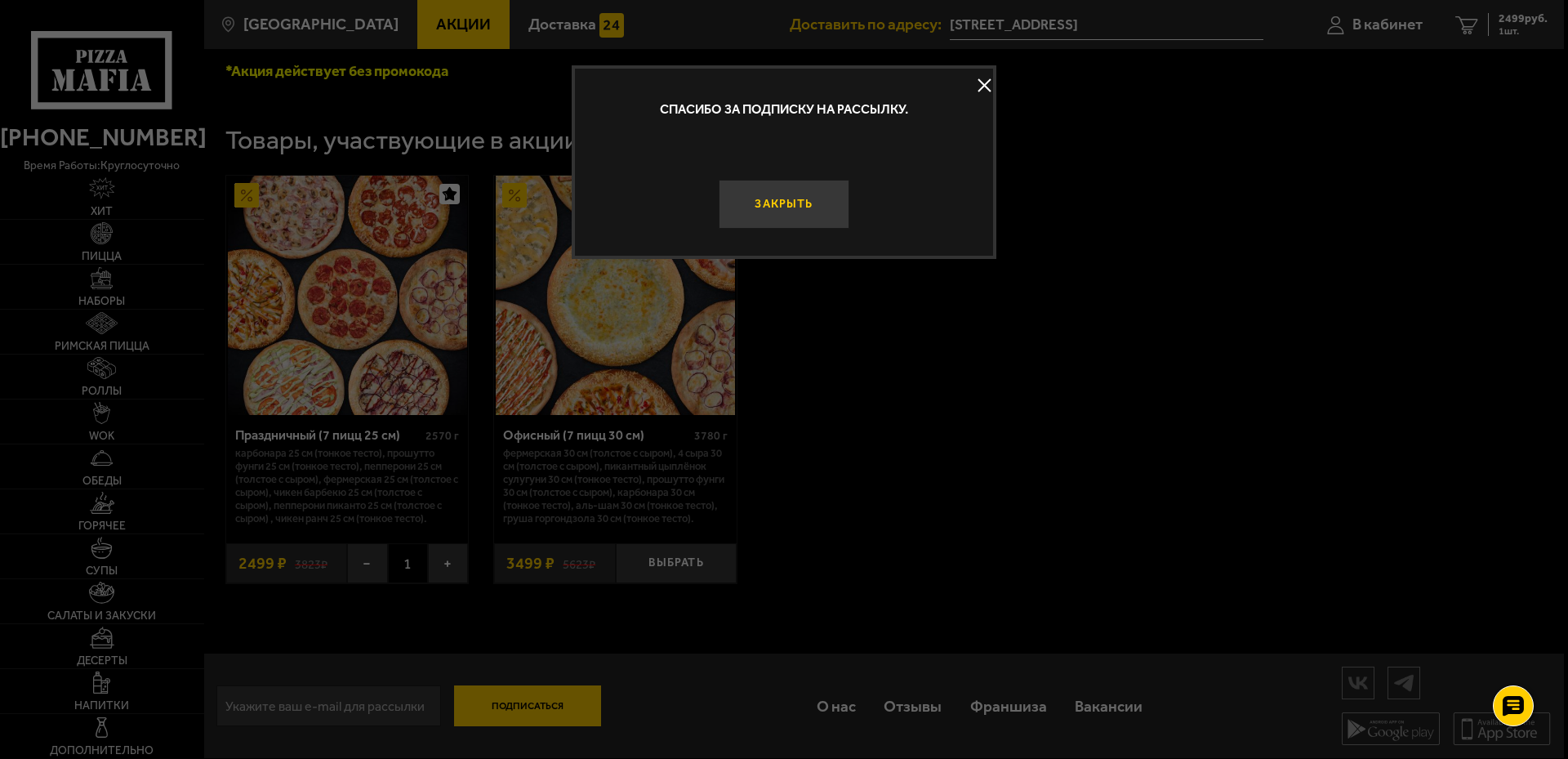
click at [826, 210] on button "Закрыть" at bounding box center [784, 204] width 130 height 49
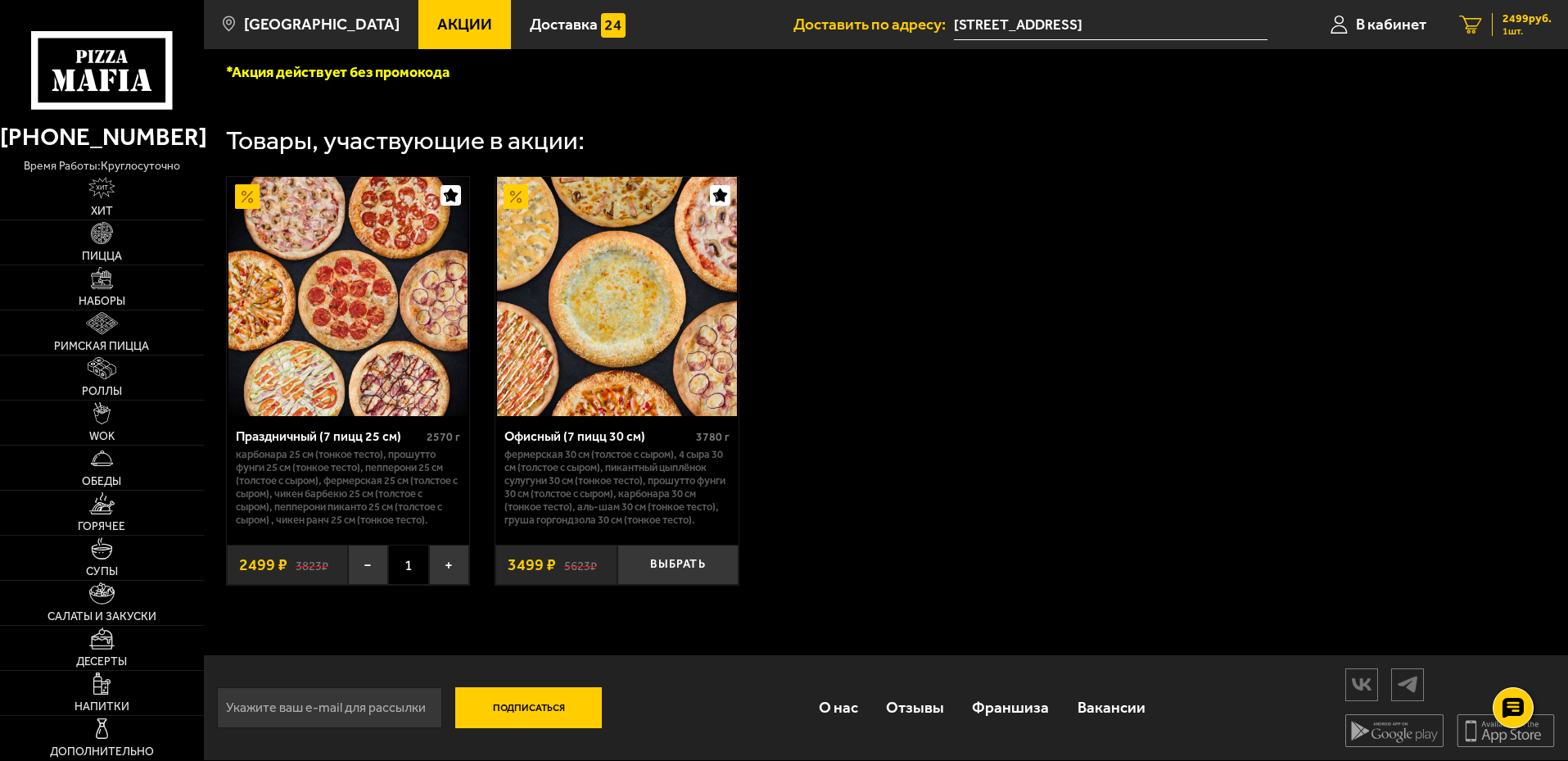
click at [1478, 30] on icon "1" at bounding box center [1470, 25] width 23 height 19
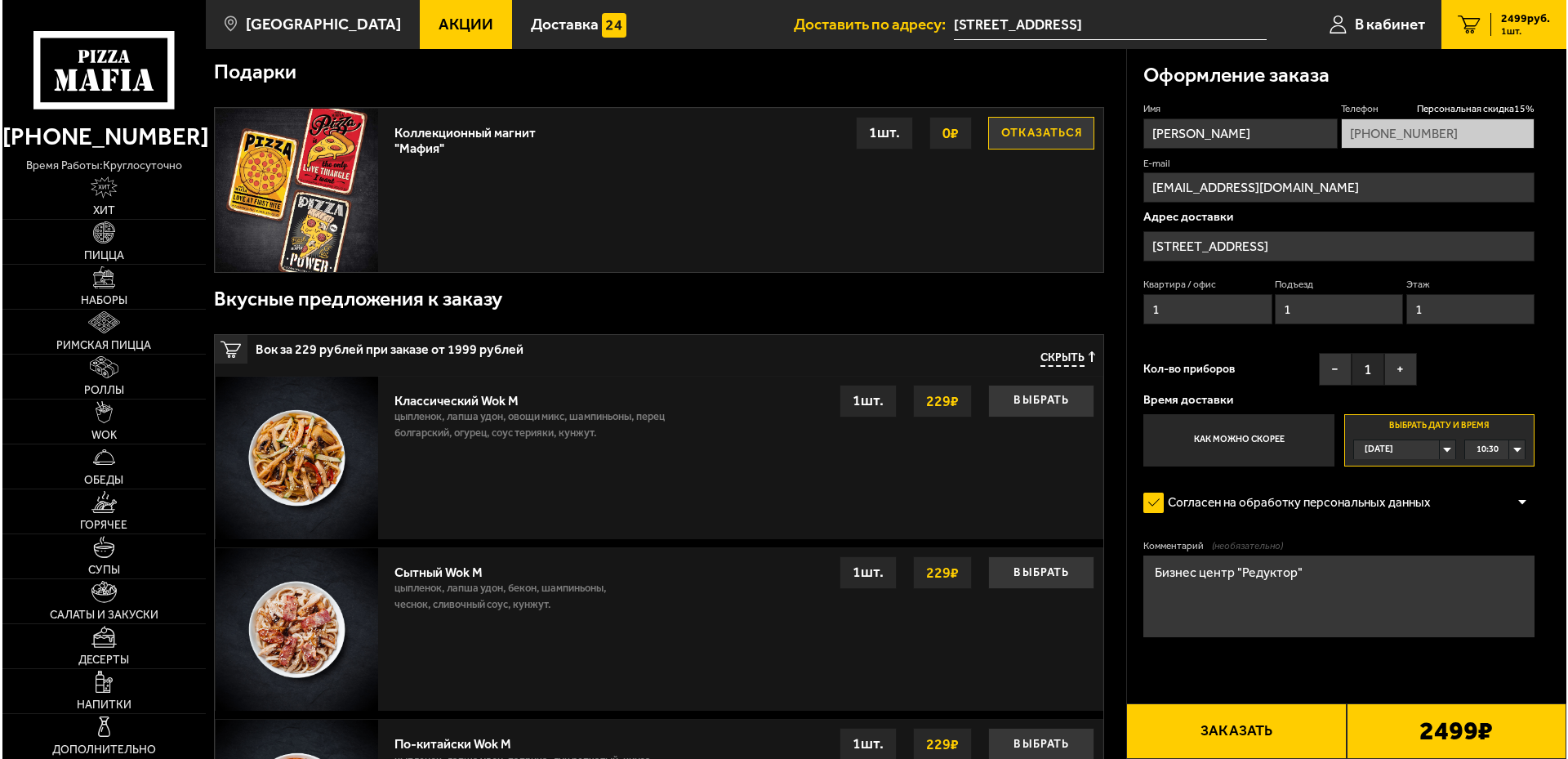
scroll to position [327, 0]
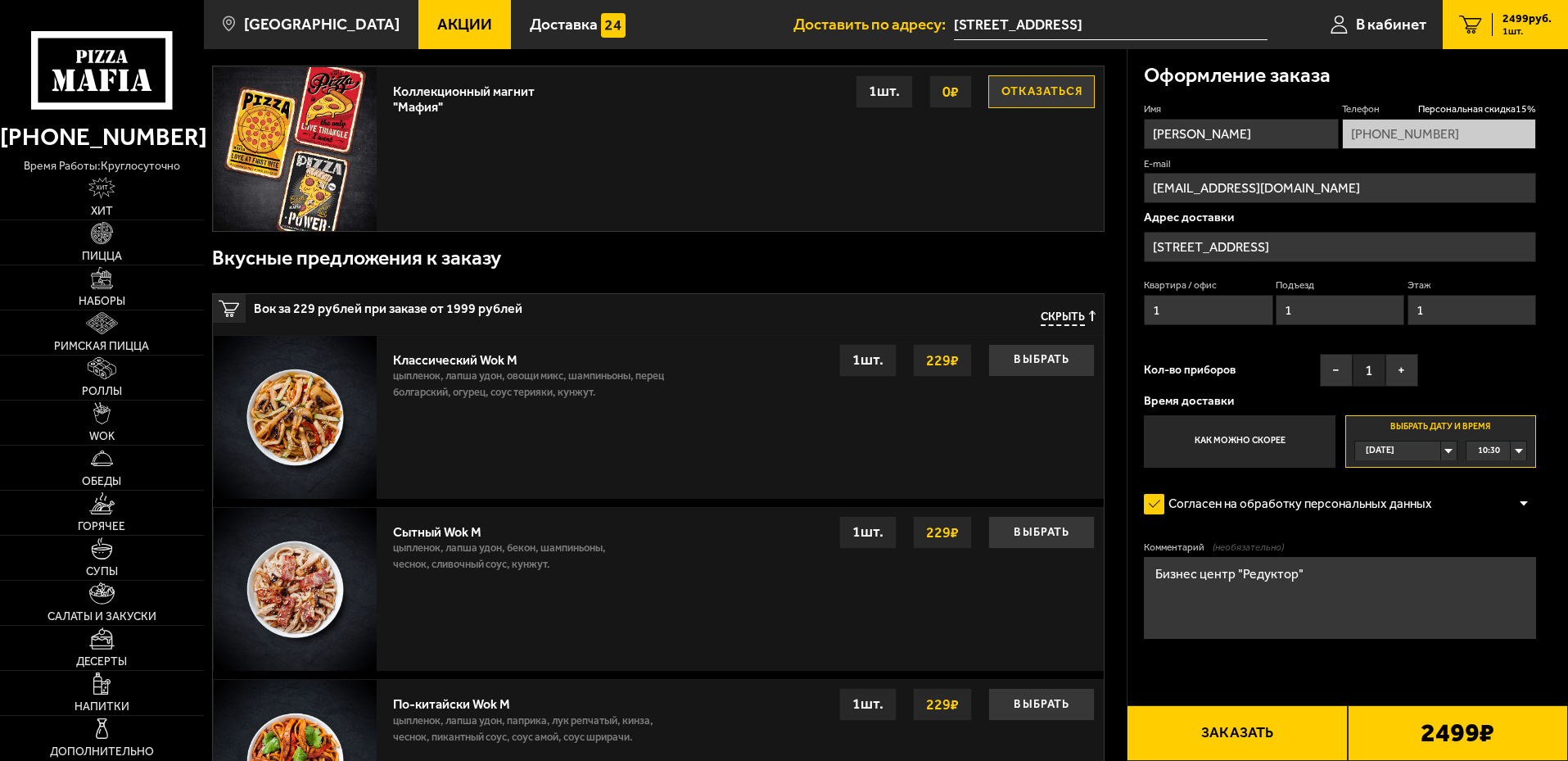
click at [1246, 731] on button "Заказать" at bounding box center [1237, 733] width 220 height 56
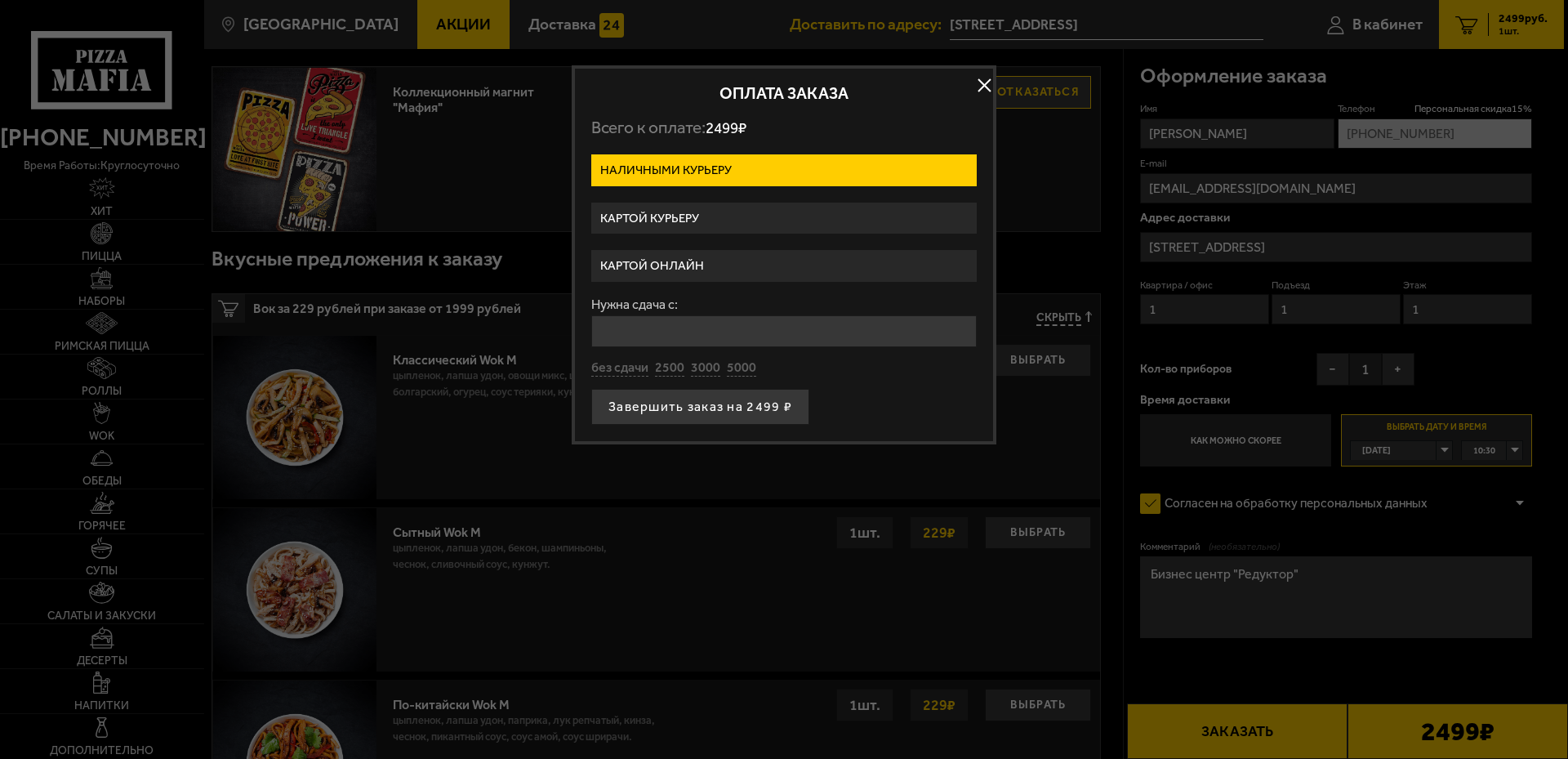
click at [745, 270] on label "Картой онлайн" at bounding box center [784, 266] width 385 height 32
click at [0, 0] on input "Картой онлайн" at bounding box center [0, 0] width 0 height 0
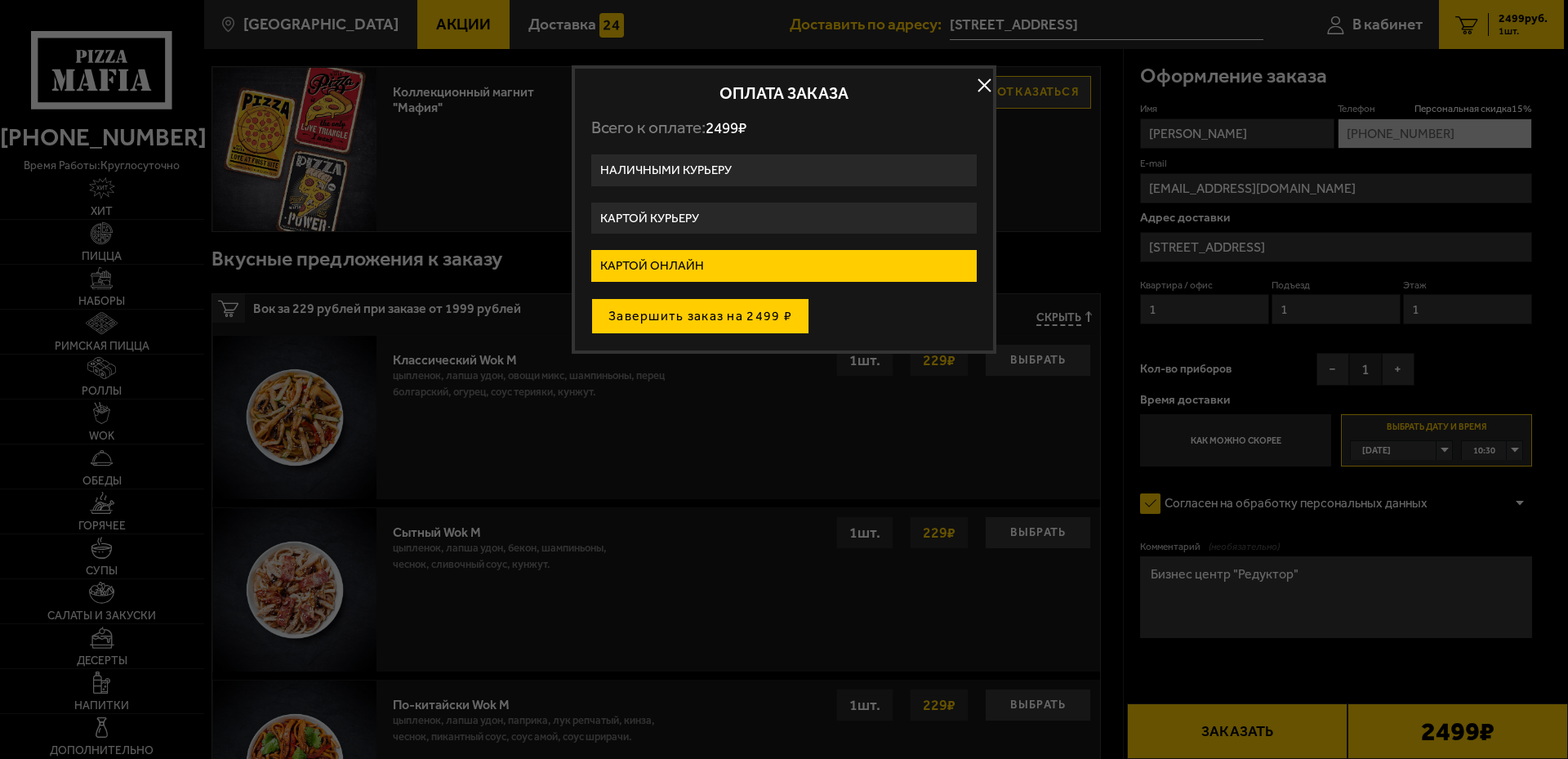
click at [713, 314] on button "Завершить заказ на 2499 ₽" at bounding box center [700, 316] width 218 height 36
